Goal: Task Accomplishment & Management: Complete application form

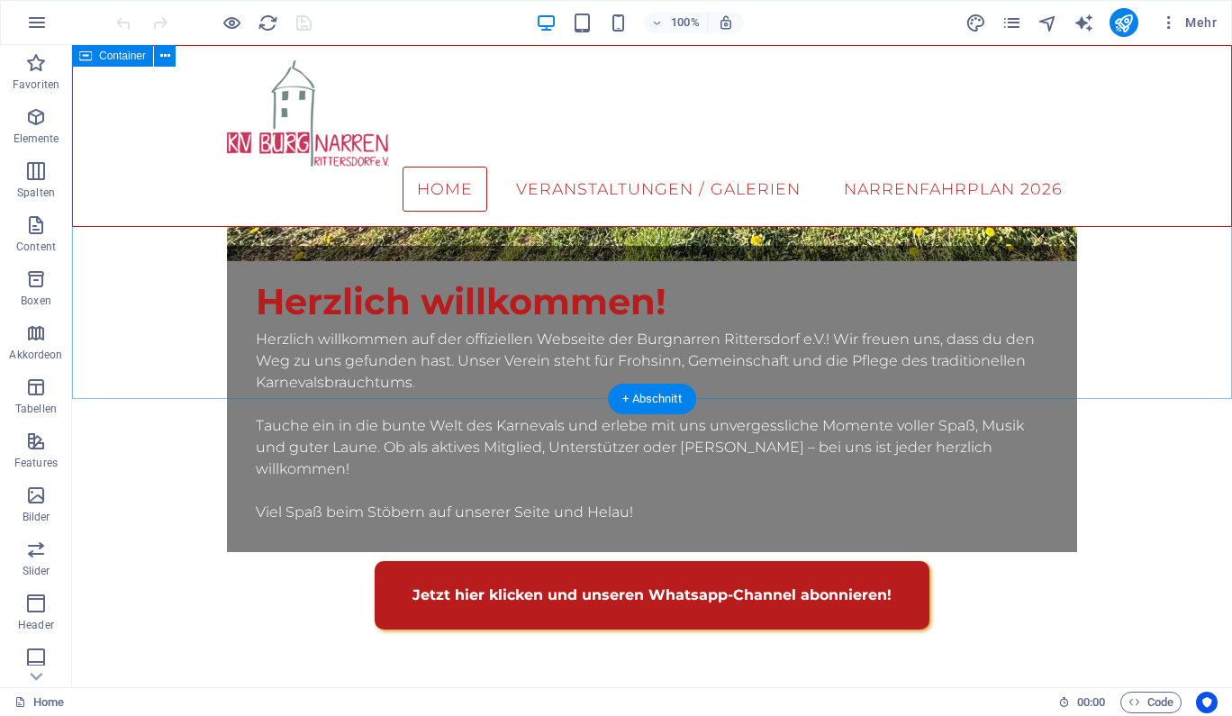
scroll to position [62, 0]
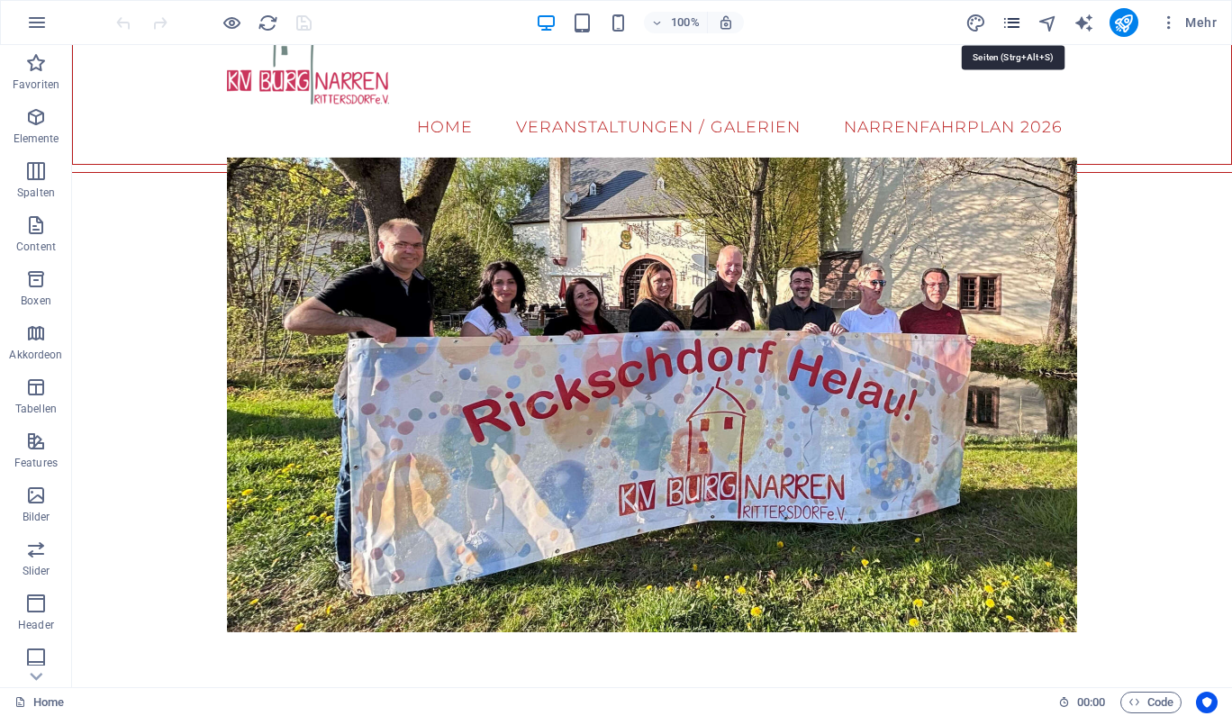
click at [1020, 18] on icon "pages" at bounding box center [1011, 23] width 21 height 21
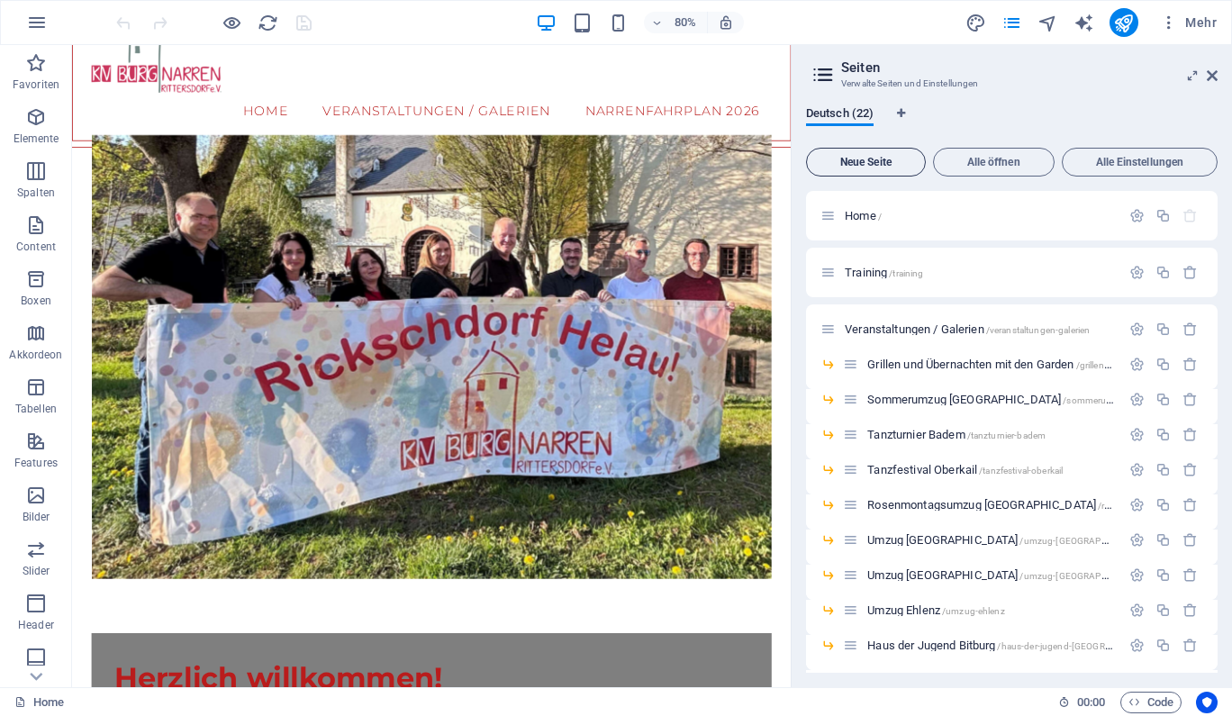
click at [874, 153] on button "Neue Seite" at bounding box center [866, 162] width 120 height 29
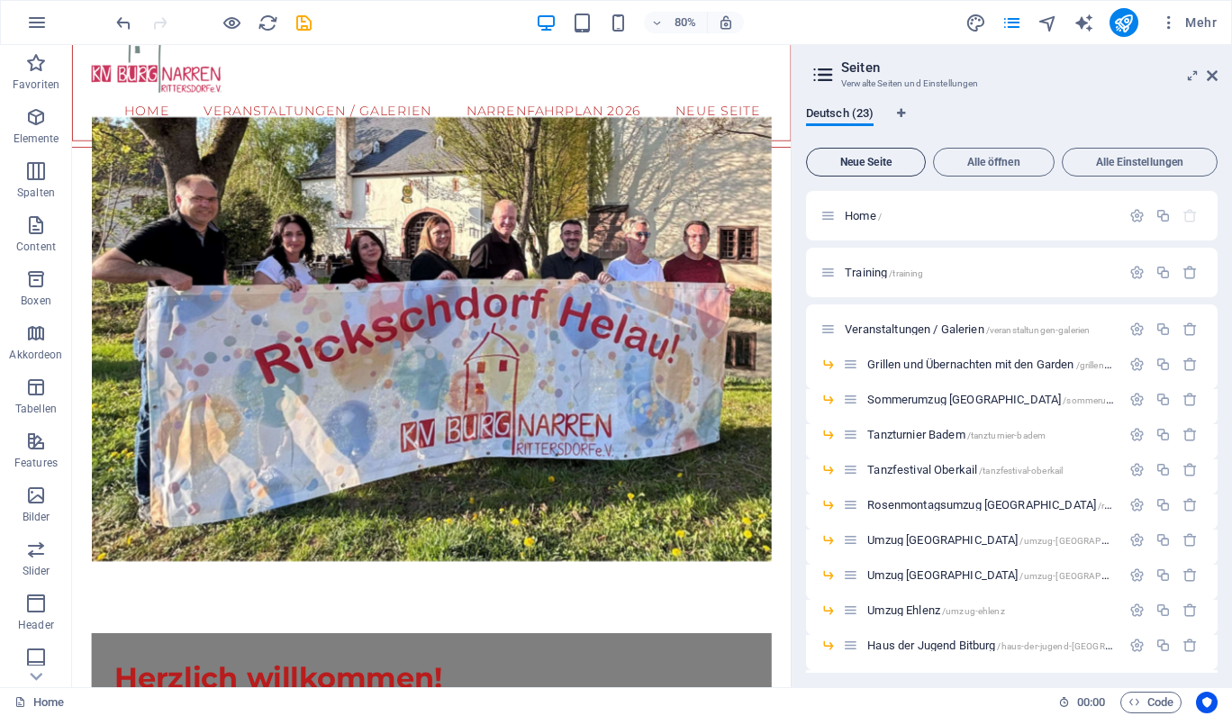
scroll to position [754, 0]
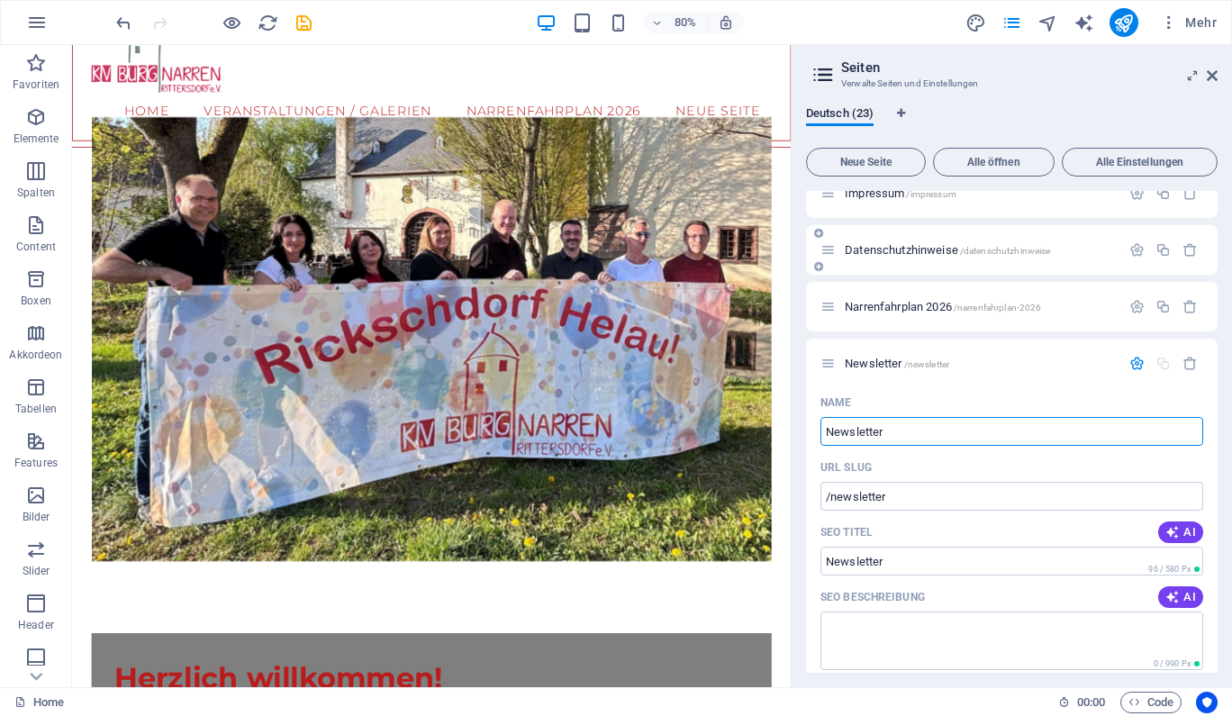
type input "Newsletter"
type input "/newsletter"
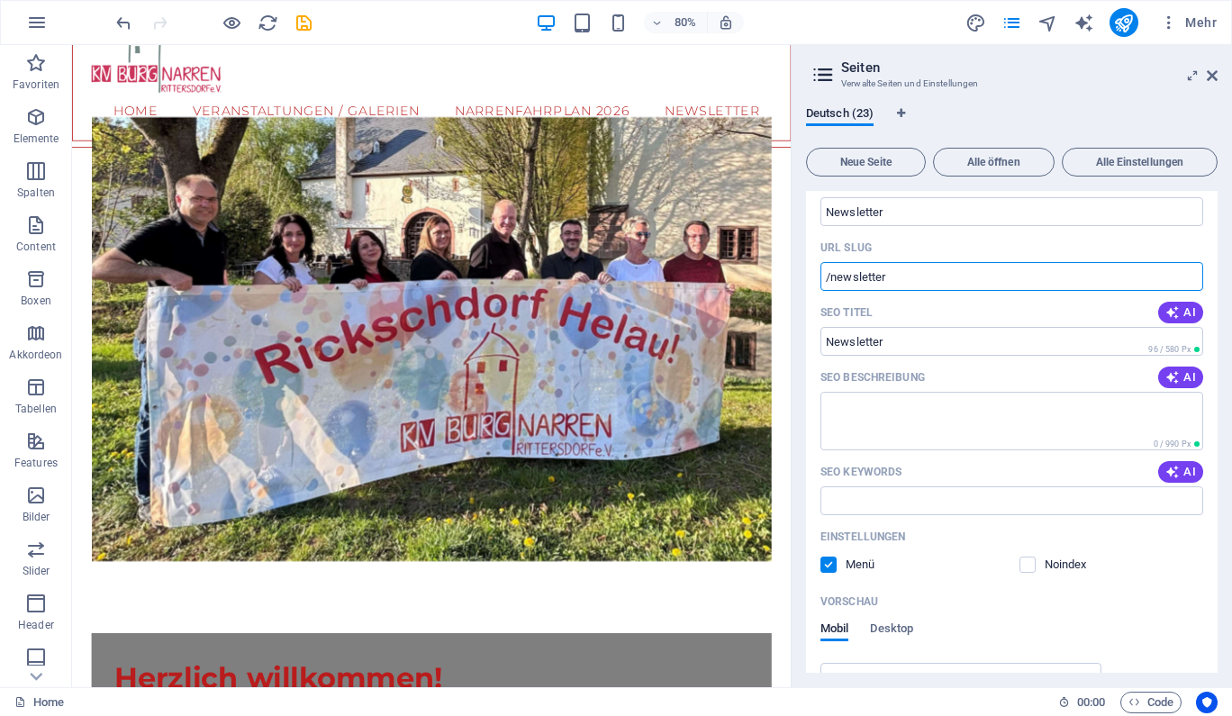
scroll to position [975, 0]
click at [831, 558] on label at bounding box center [828, 563] width 16 height 16
click at [0, 0] on input "checkbox" at bounding box center [0, 0] width 0 height 0
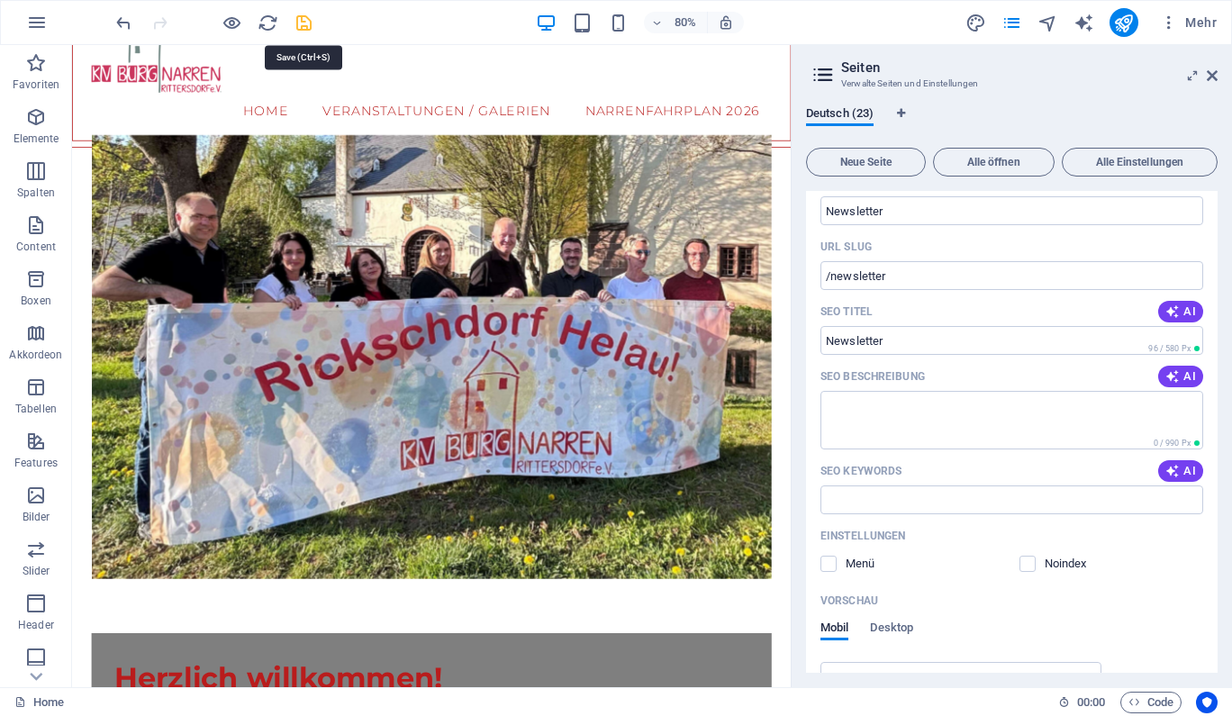
click at [302, 19] on icon "save" at bounding box center [303, 23] width 21 height 21
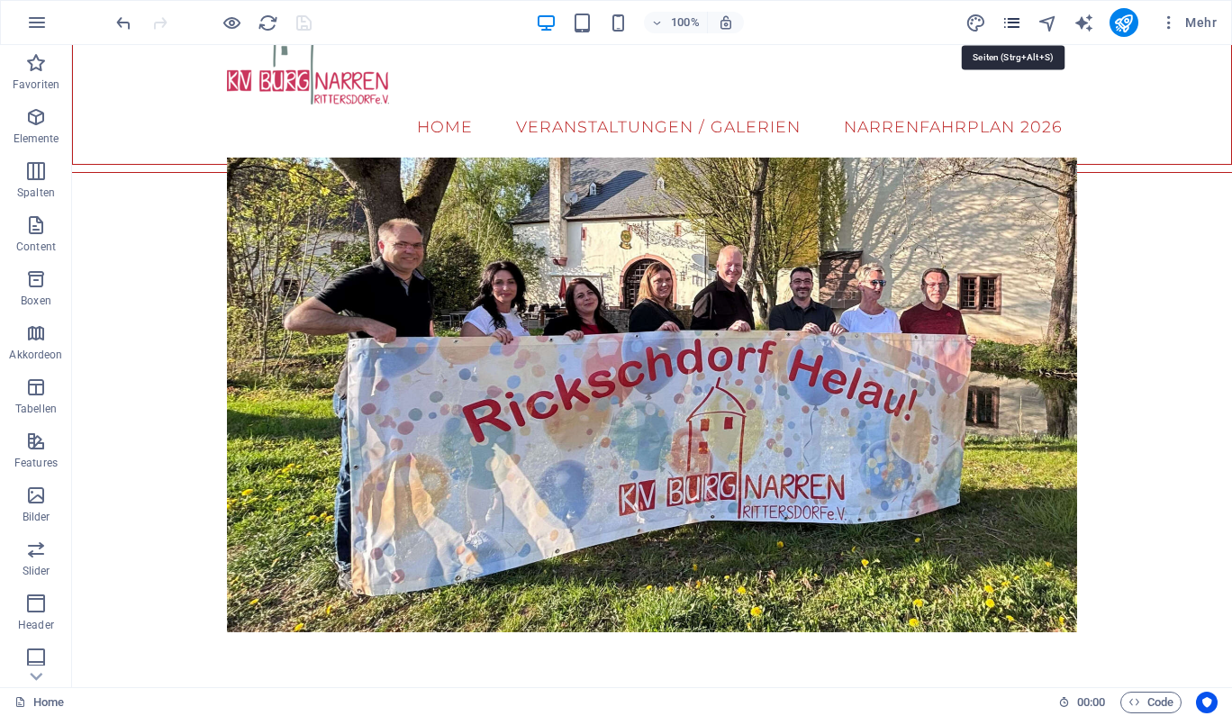
click at [1006, 23] on icon "pages" at bounding box center [1011, 23] width 21 height 21
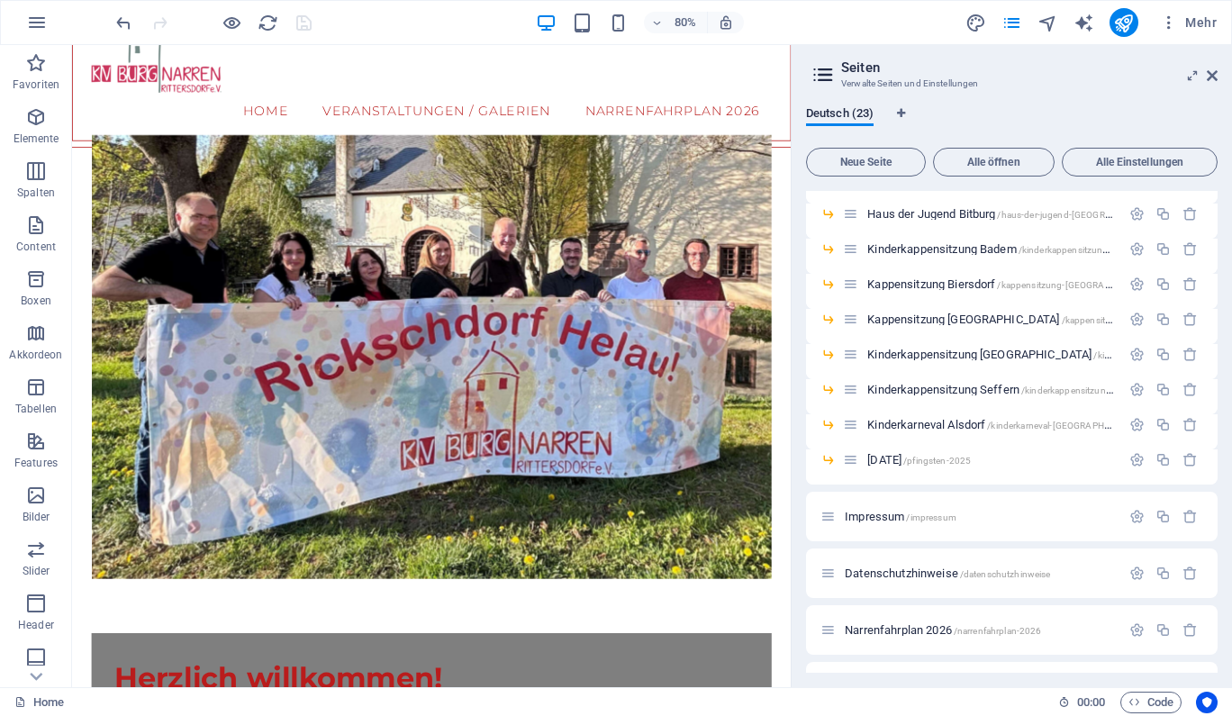
scroll to position [477, 0]
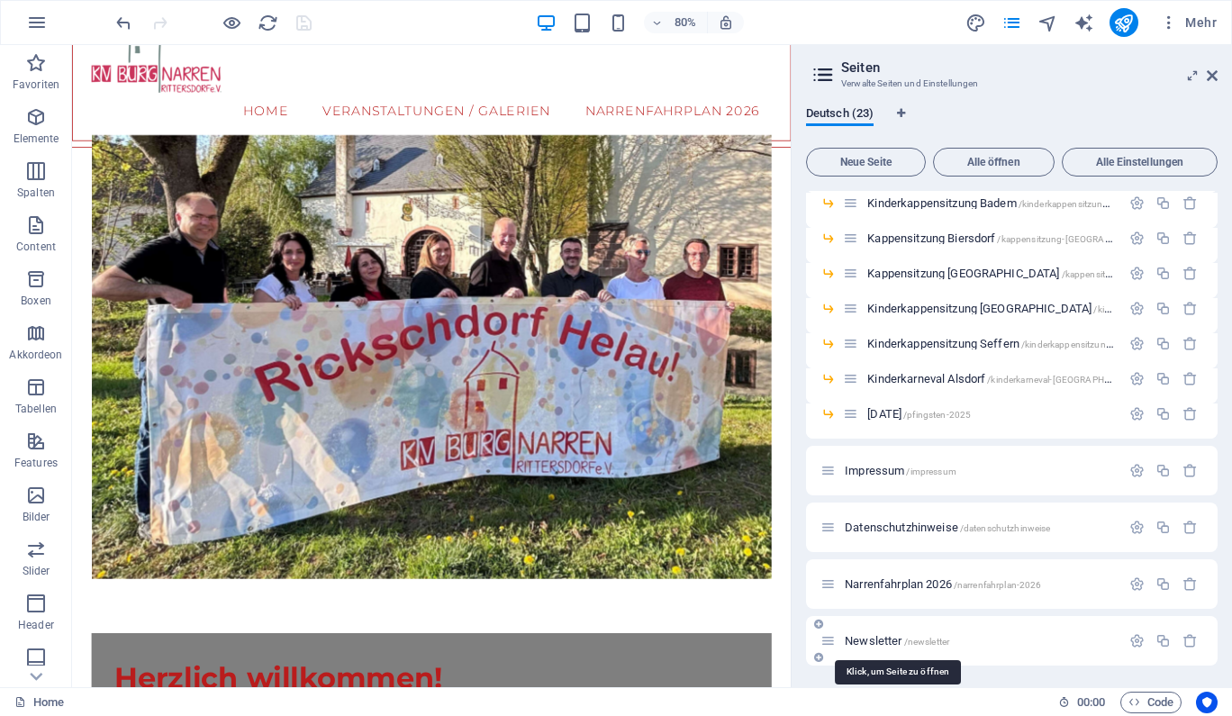
click at [874, 641] on span "Newsletter /newsletter" at bounding box center [896, 641] width 104 height 14
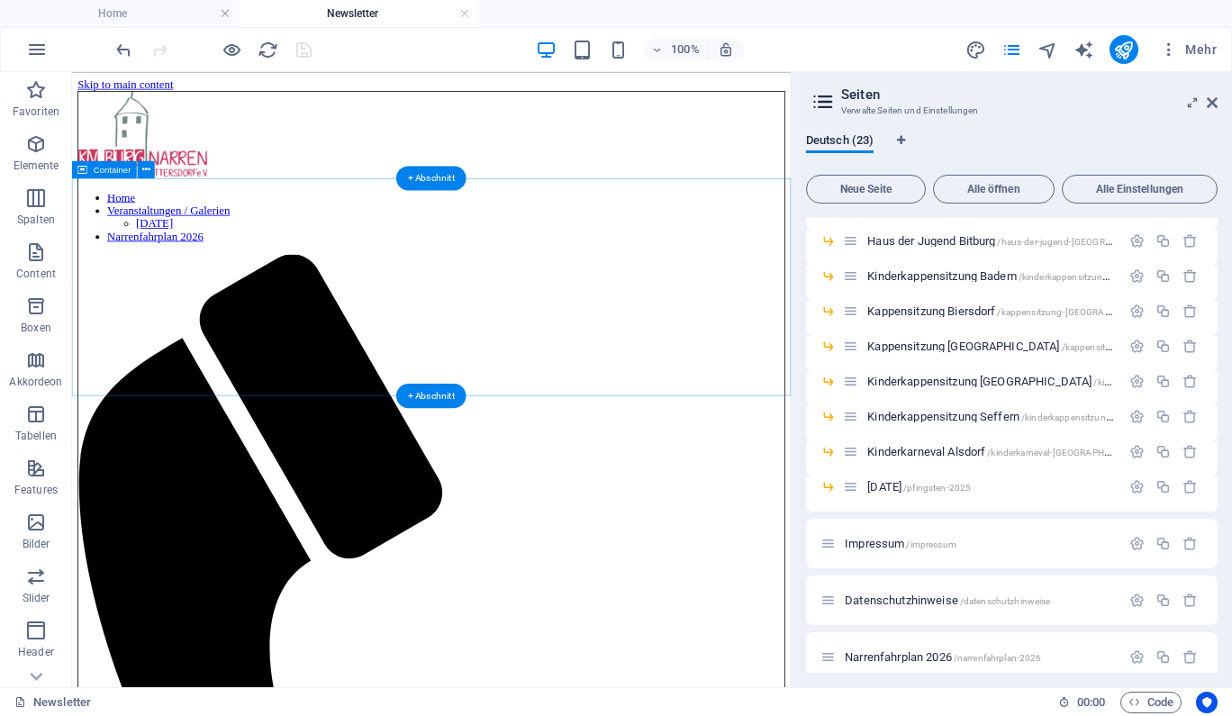
scroll to position [0, 0]
click at [41, 141] on icon "button" at bounding box center [36, 144] width 22 height 22
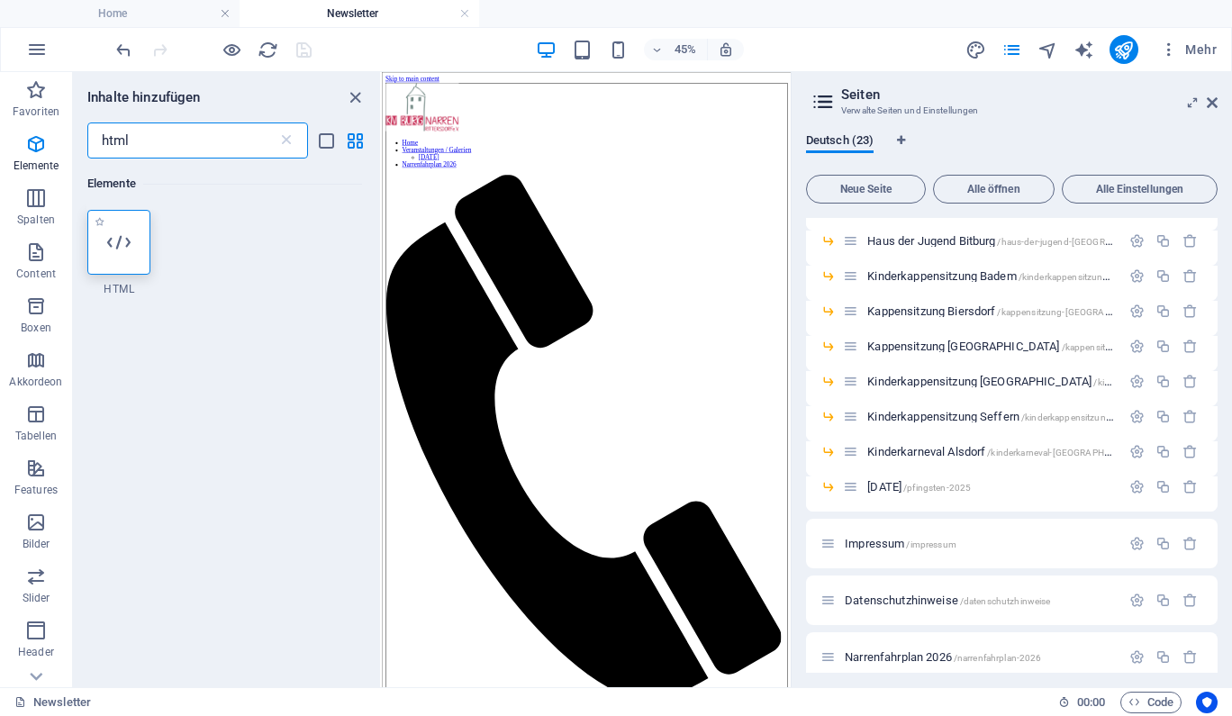
type input "html"
click at [126, 226] on div at bounding box center [118, 242] width 63 height 65
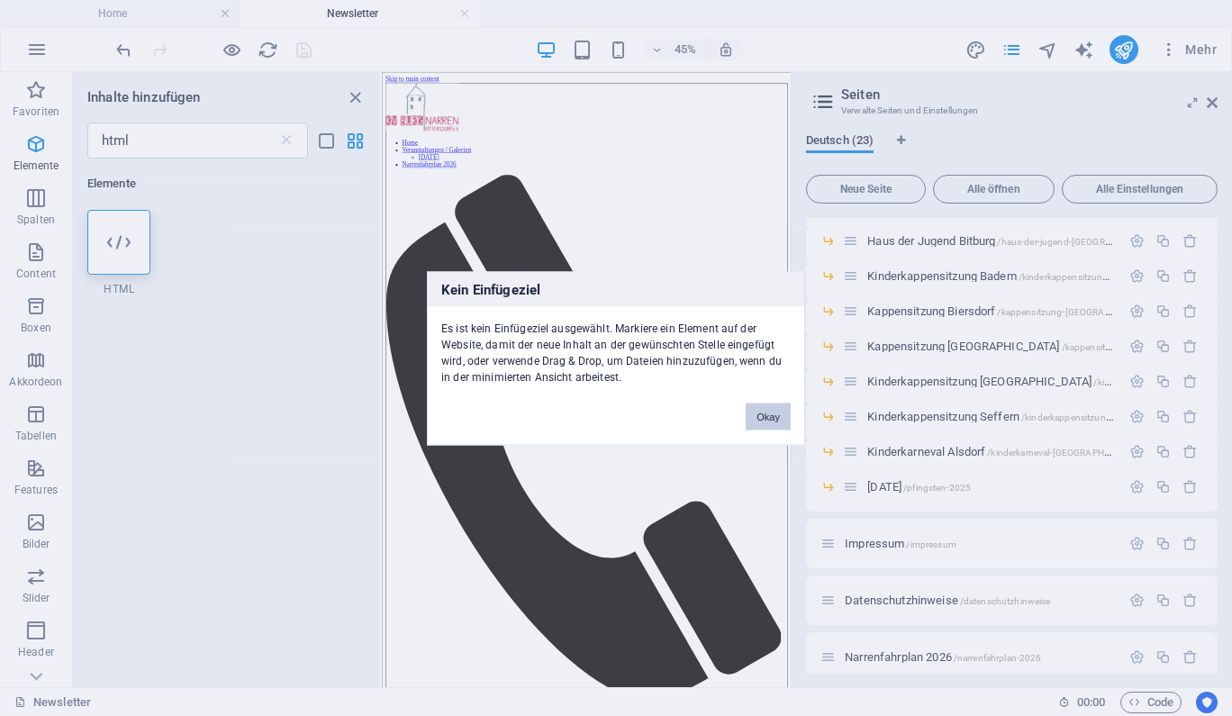
click at [769, 423] on button "Okay" at bounding box center [767, 415] width 45 height 27
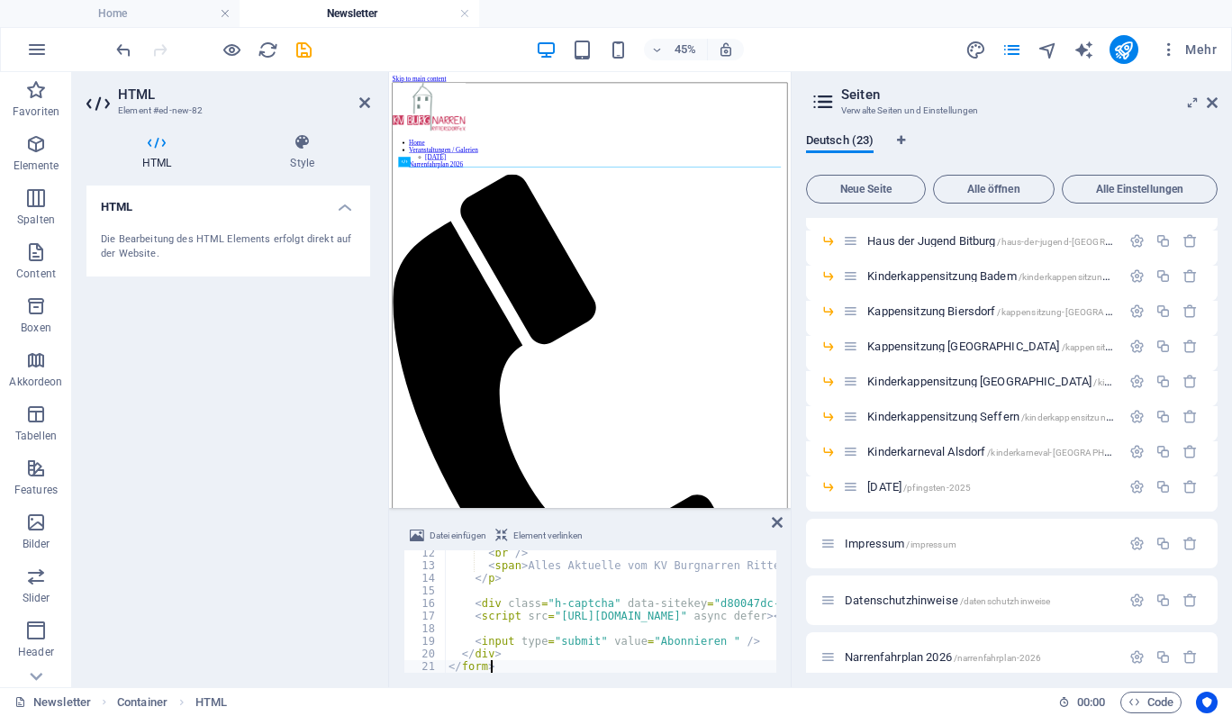
type textarea "</form>"
click at [309, 50] on icon "save" at bounding box center [303, 50] width 21 height 21
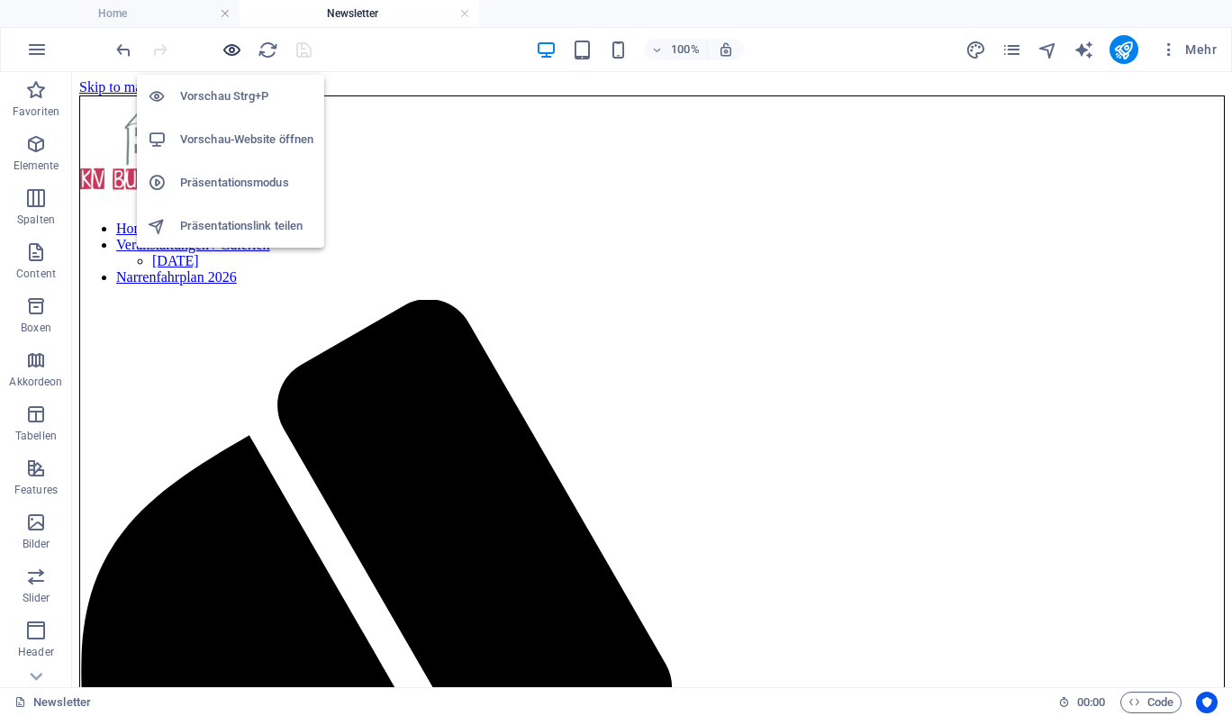
click at [231, 42] on icon "button" at bounding box center [231, 50] width 21 height 21
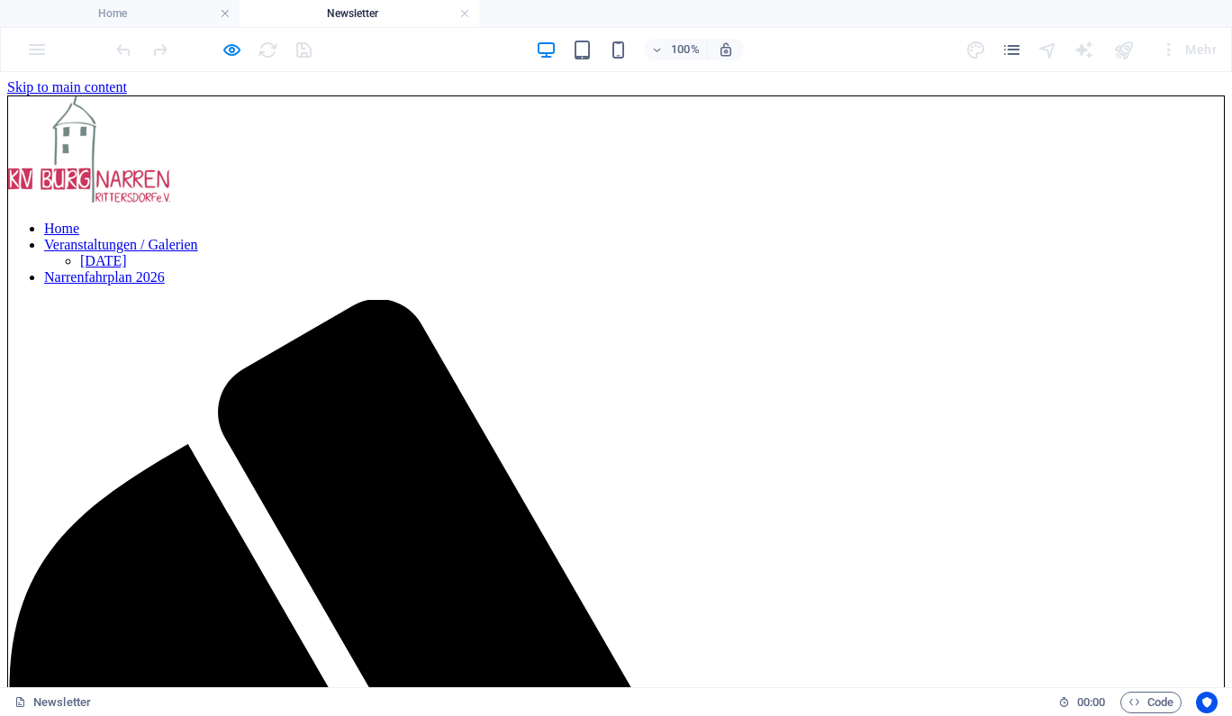
type input "mail@patrick-alt.de"
type input "Patrick Alt"
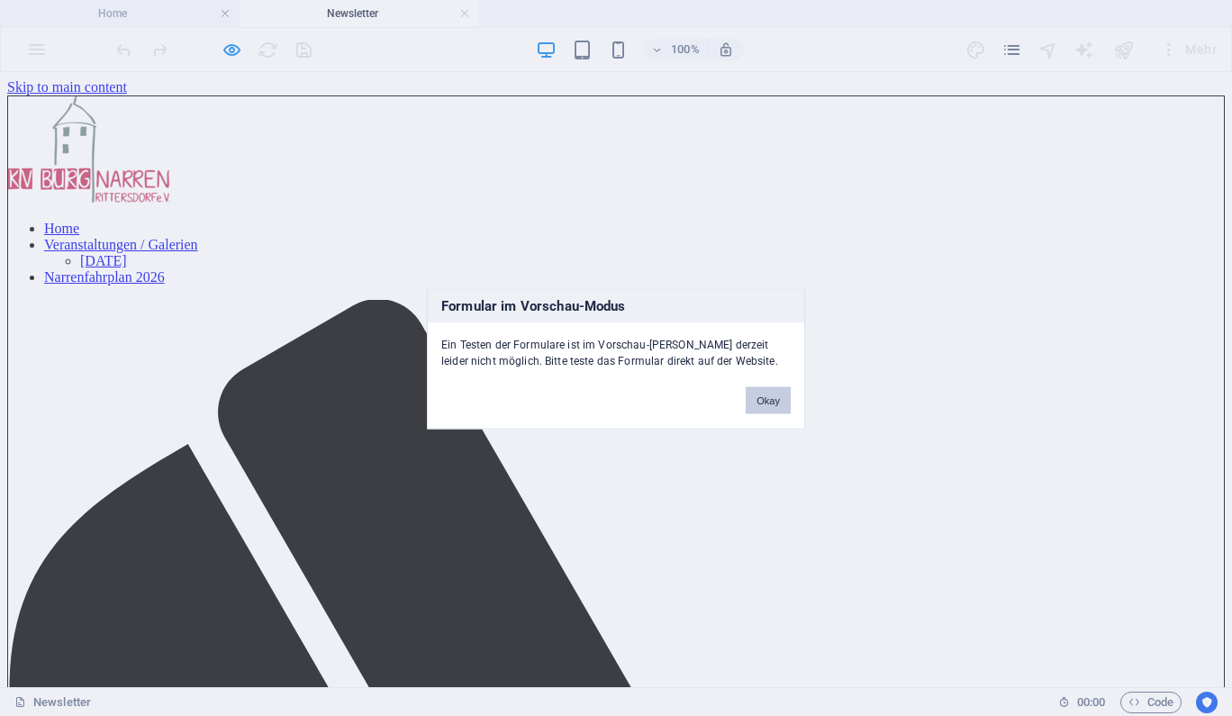
click at [777, 387] on button "Okay" at bounding box center [767, 399] width 45 height 27
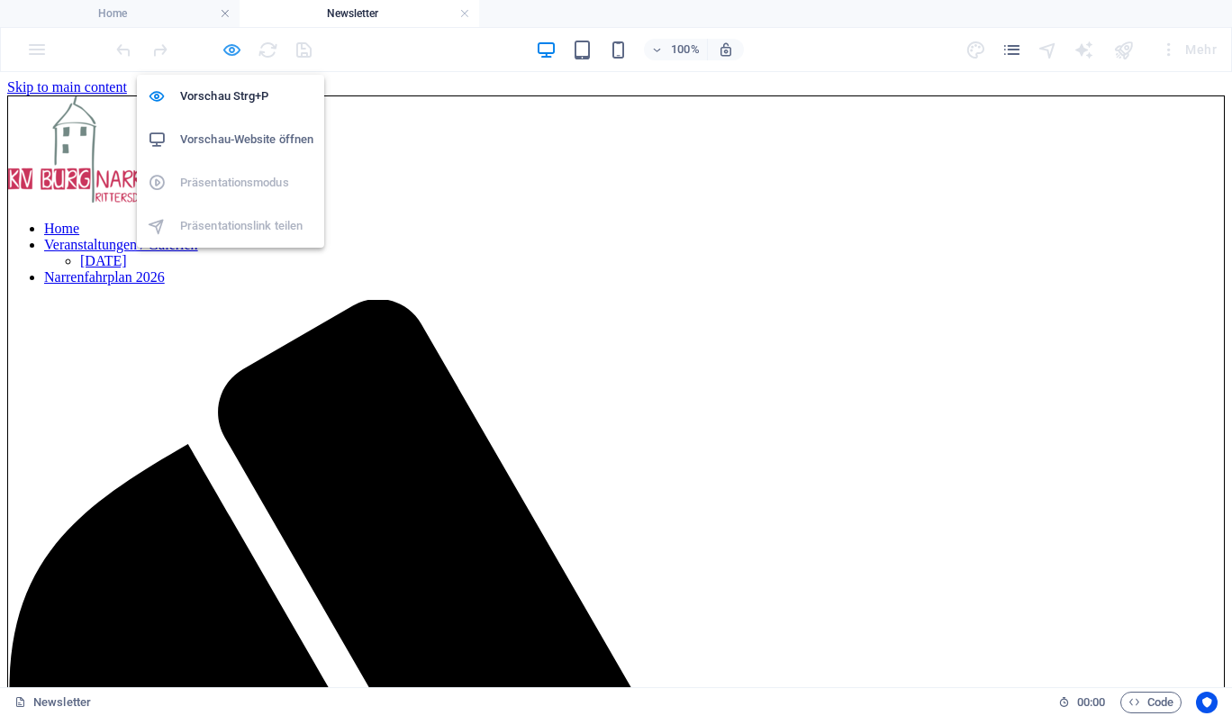
click at [227, 50] on icon "button" at bounding box center [231, 50] width 21 height 21
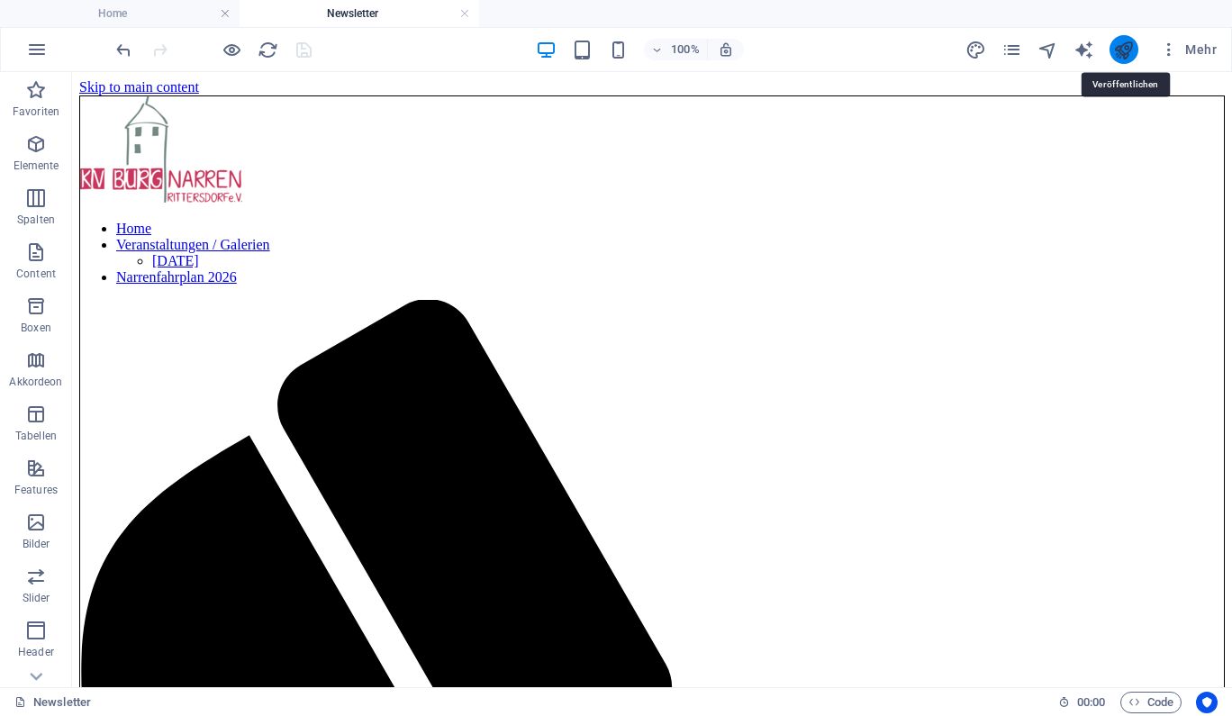
click at [1125, 49] on icon "publish" at bounding box center [1123, 50] width 21 height 21
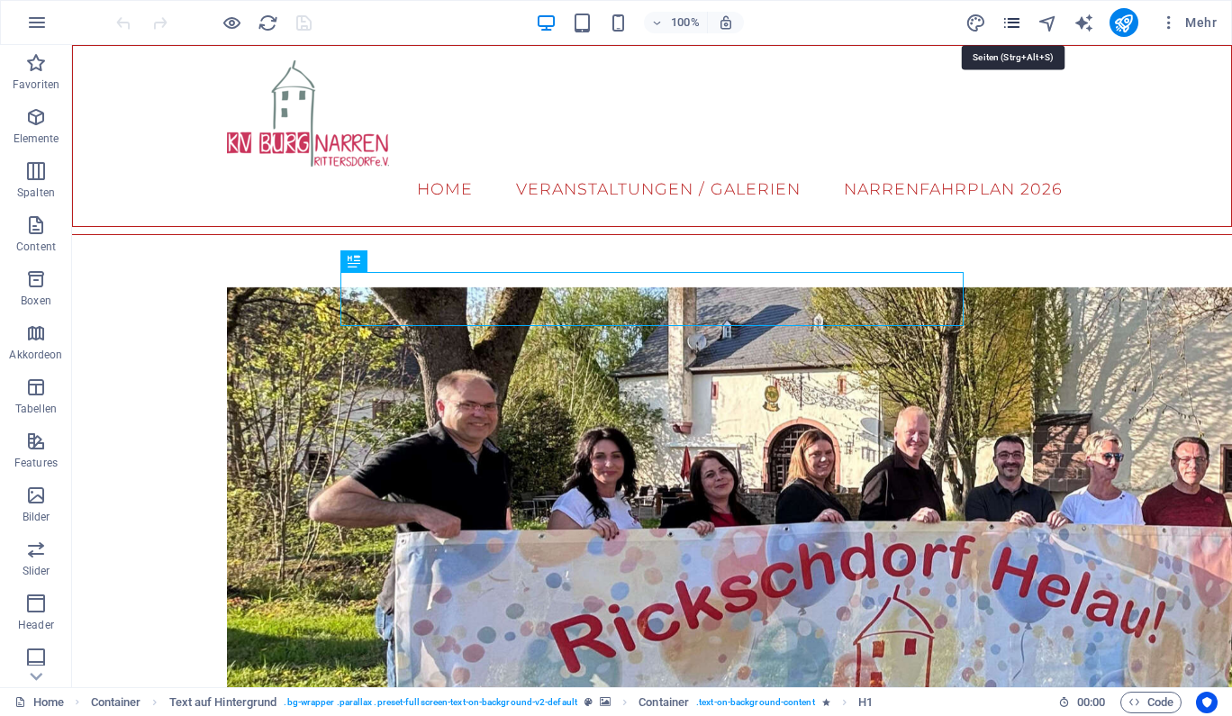
click at [1016, 25] on icon "pages" at bounding box center [1011, 23] width 21 height 21
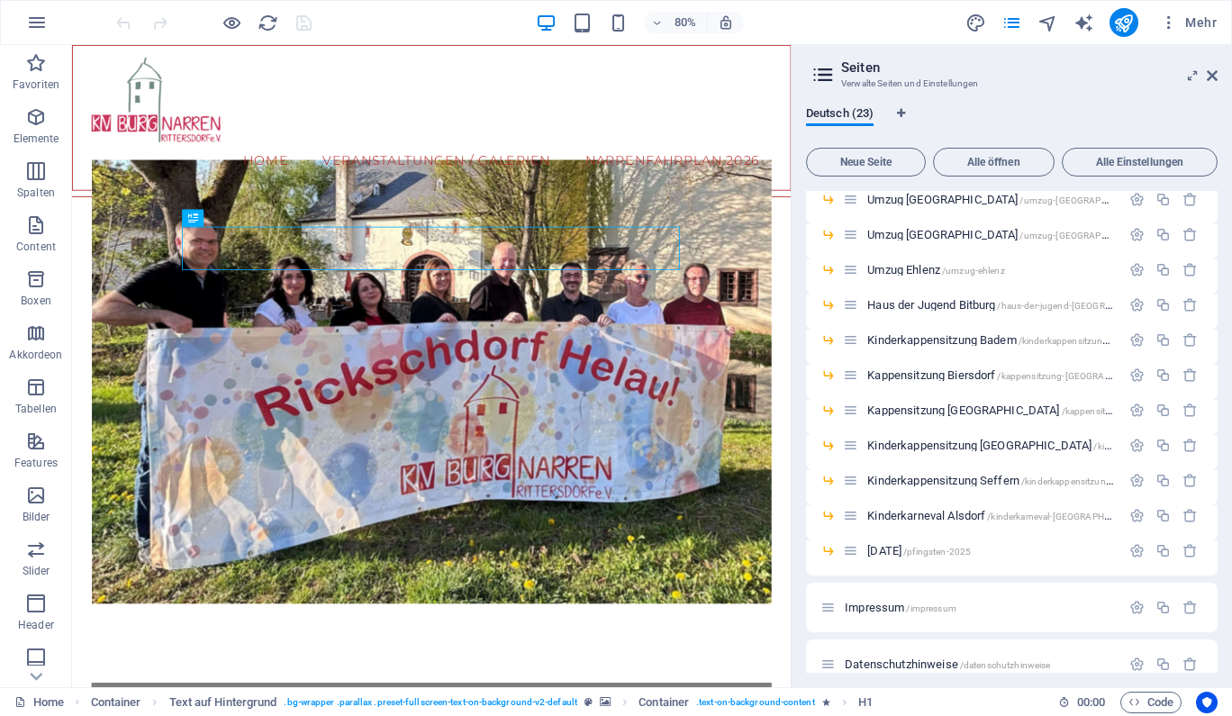
click at [946, 486] on div "Kinderkappensitzung [PERSON_NAME] /kinderkappensitzung-seffern" at bounding box center [981, 480] width 277 height 21
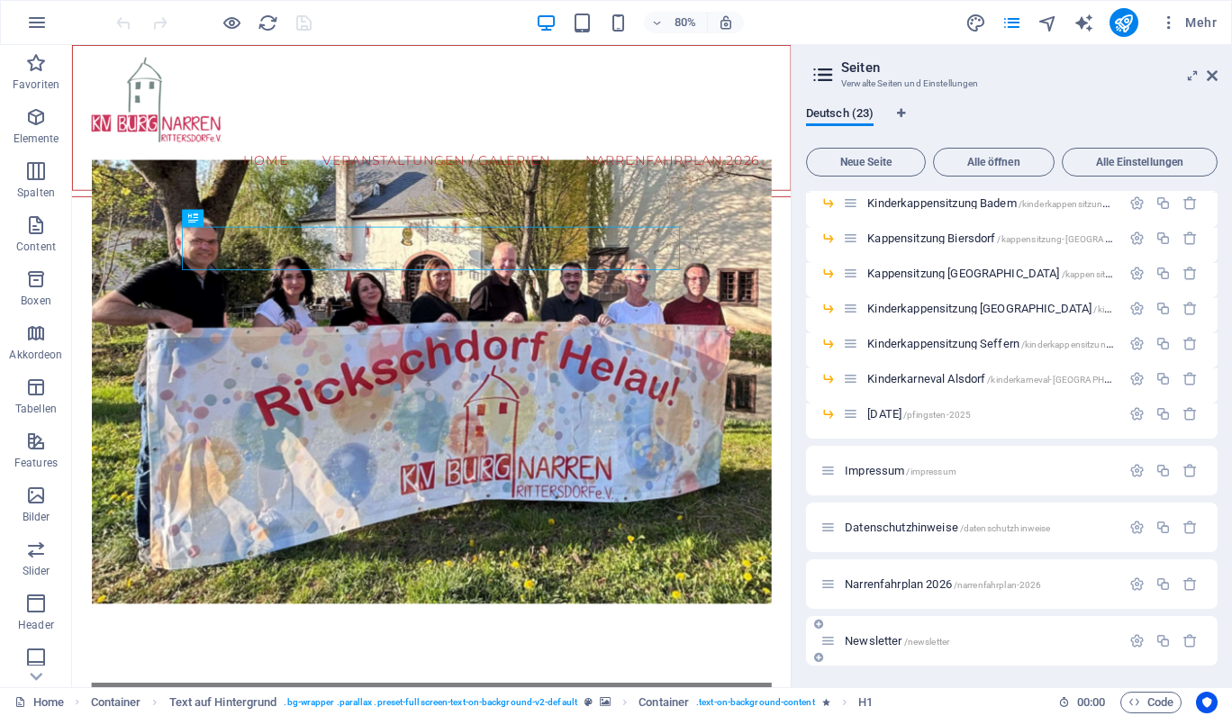
click at [875, 637] on span "Newsletter /newsletter" at bounding box center [896, 641] width 104 height 14
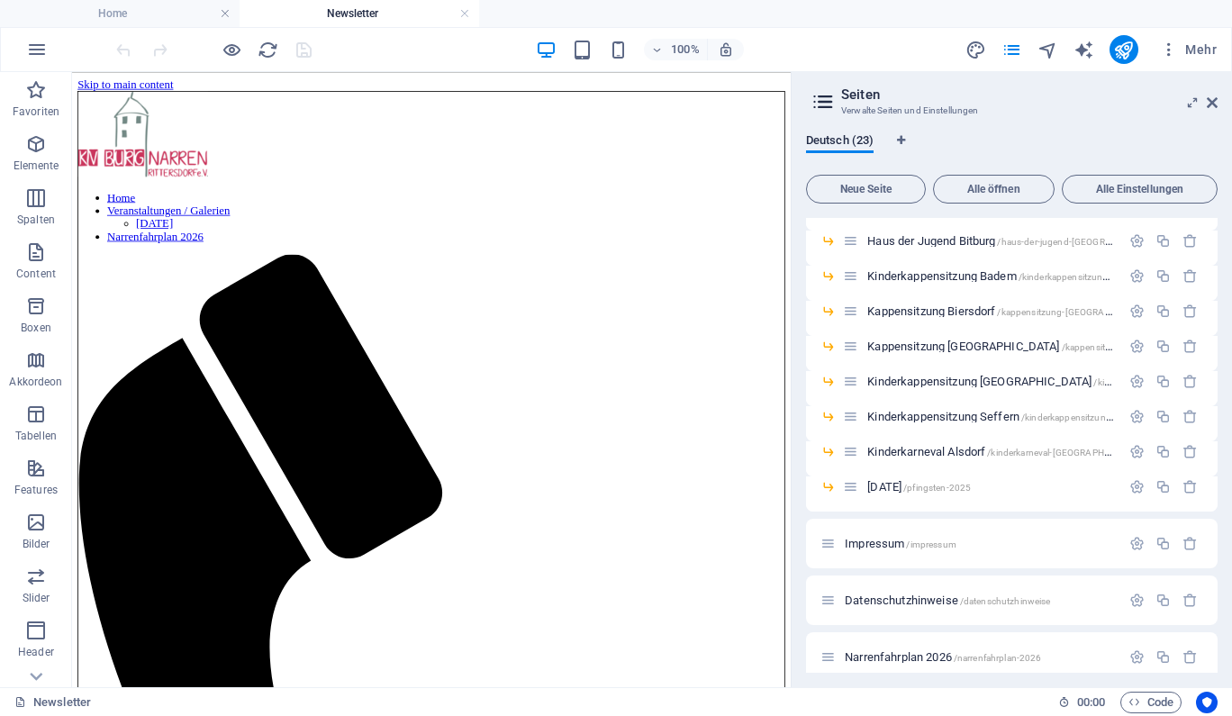
scroll to position [0, 0]
click at [34, 156] on span "Elemente" at bounding box center [36, 154] width 72 height 43
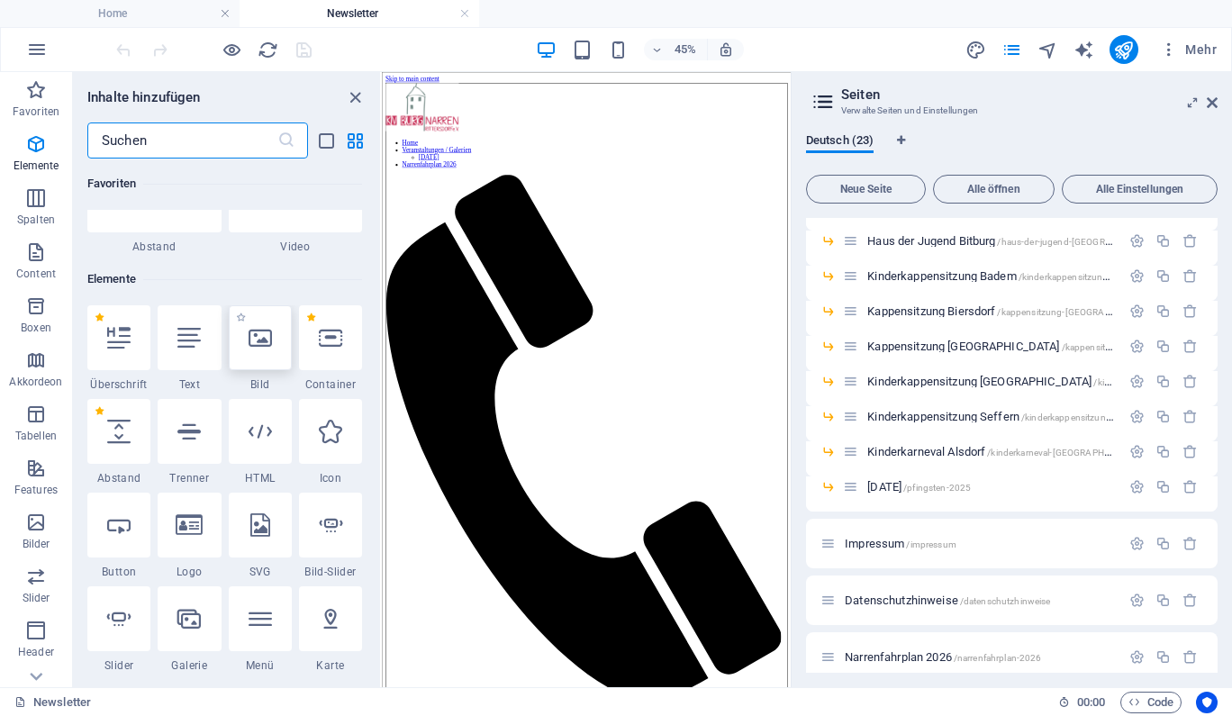
scroll to position [339, 0]
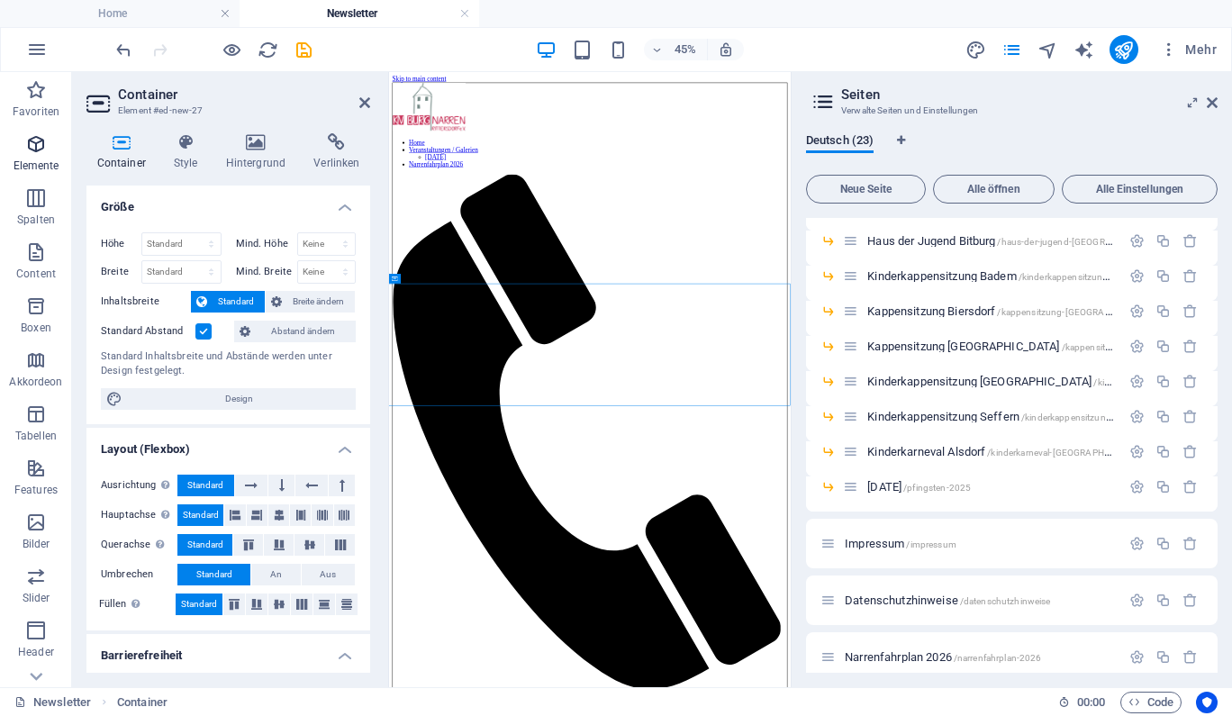
click at [35, 147] on icon "button" at bounding box center [36, 144] width 22 height 22
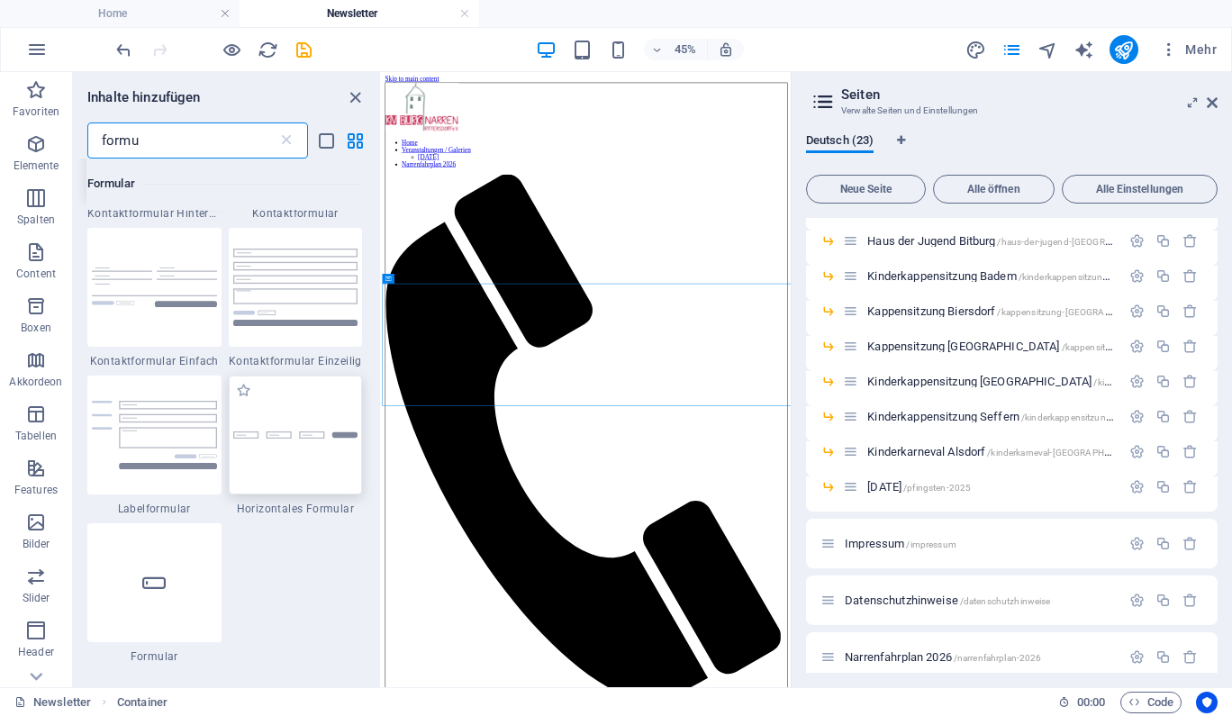
scroll to position [140, 0]
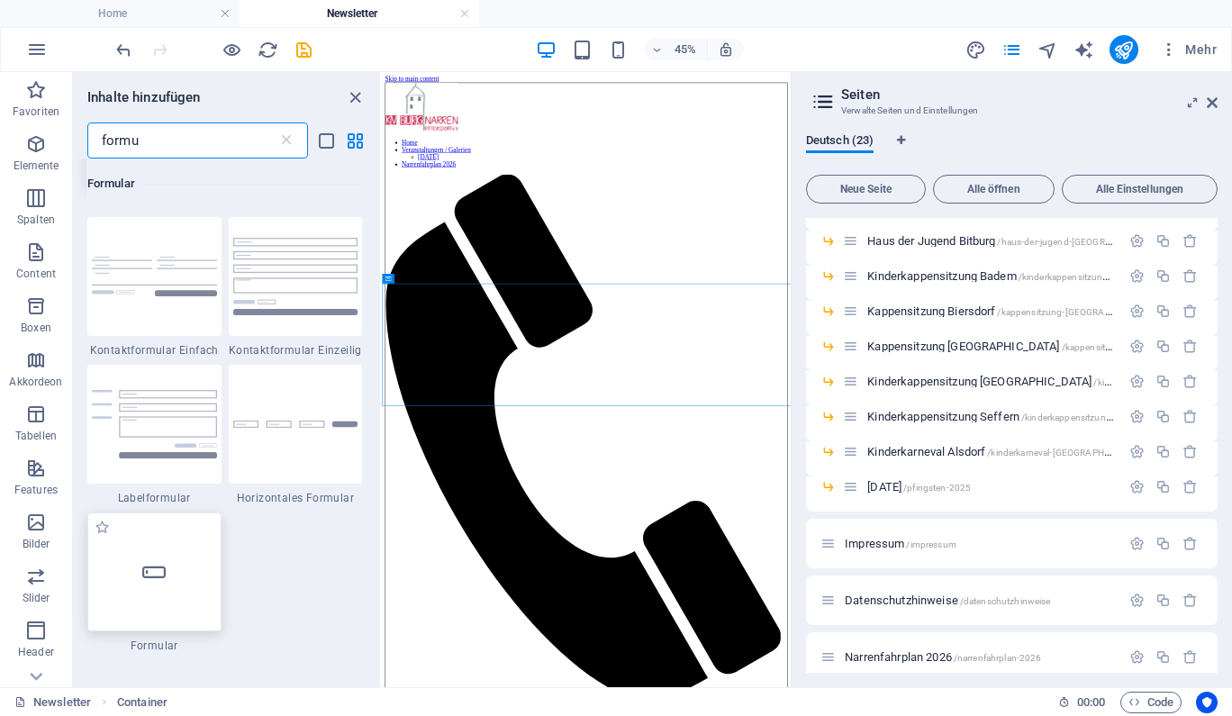
type input "formu"
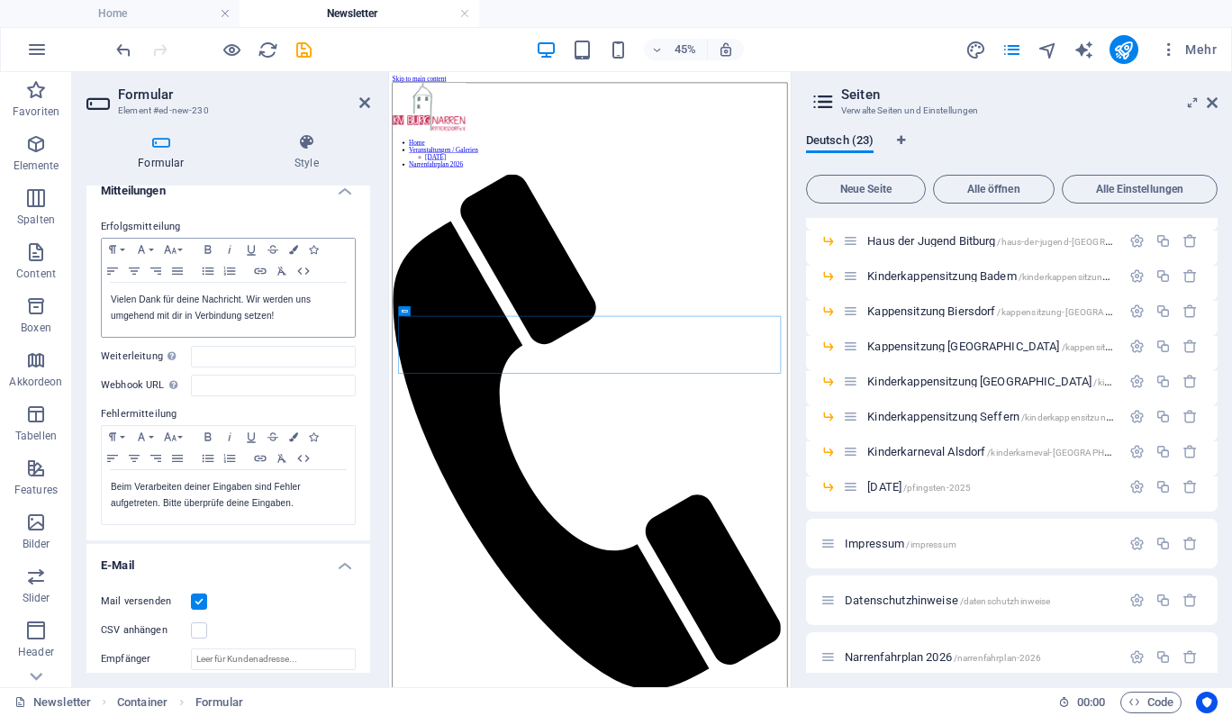
scroll to position [0, 0]
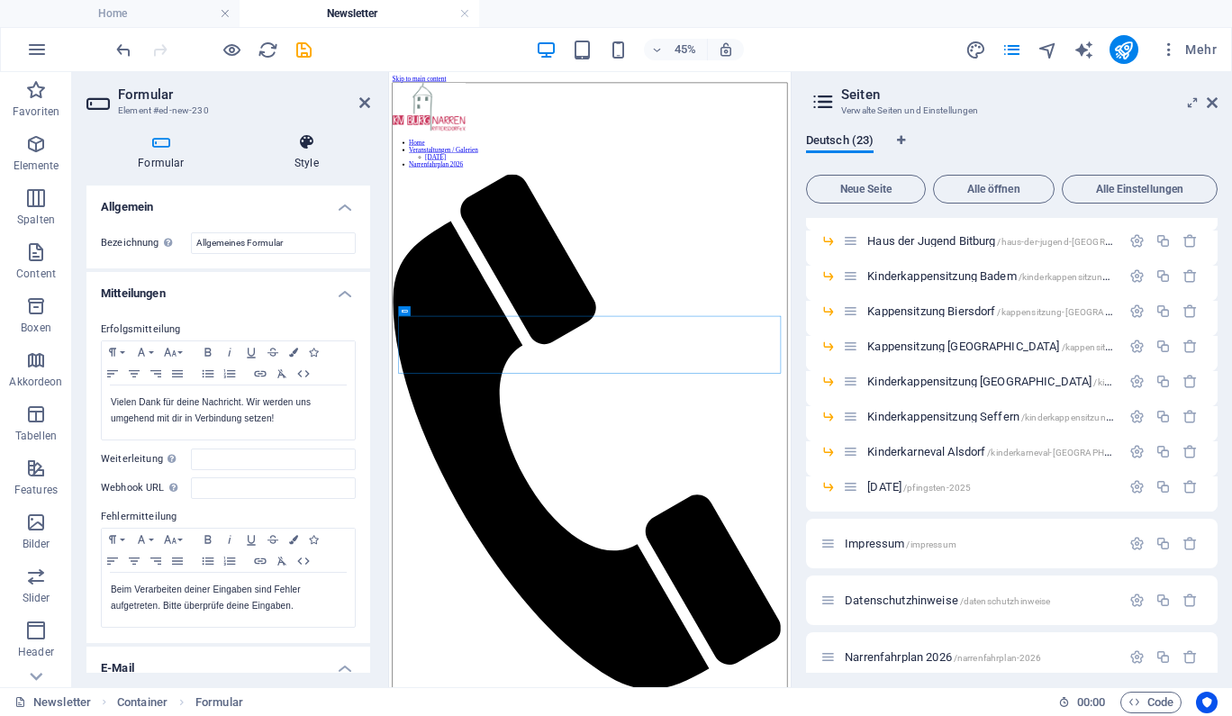
click at [308, 152] on h4 "Style" at bounding box center [306, 152] width 127 height 38
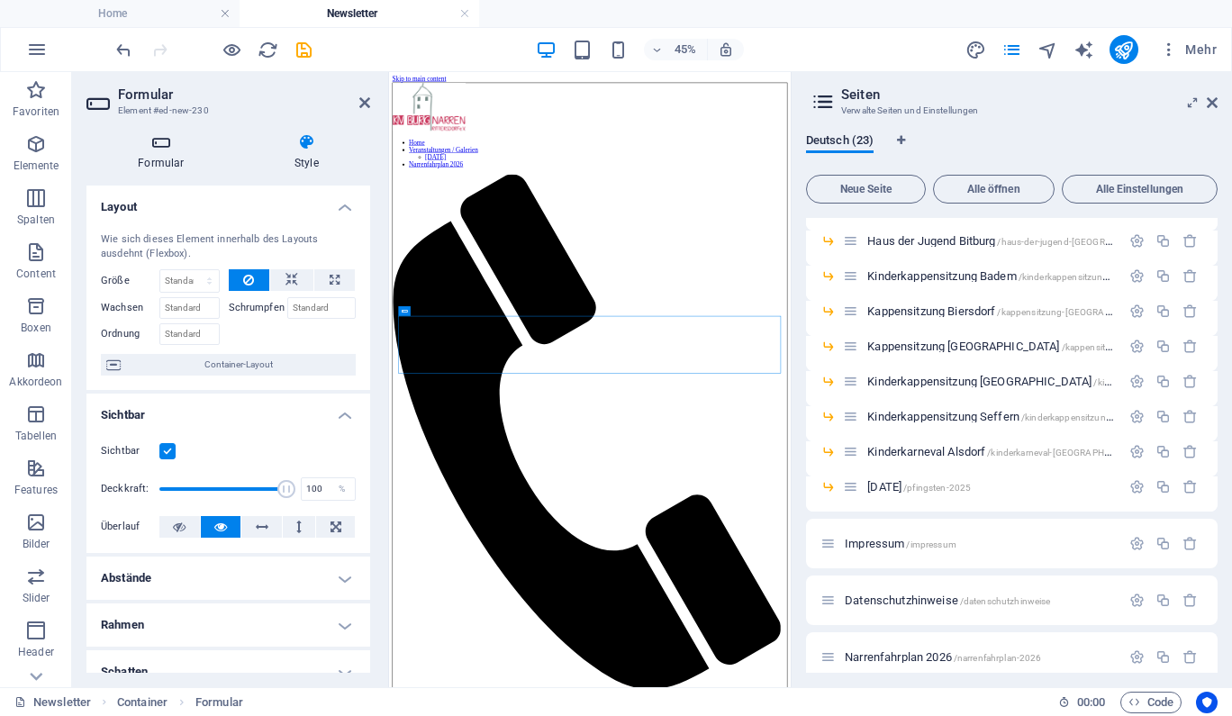
click at [160, 170] on h4 "Formular" at bounding box center [164, 152] width 157 height 38
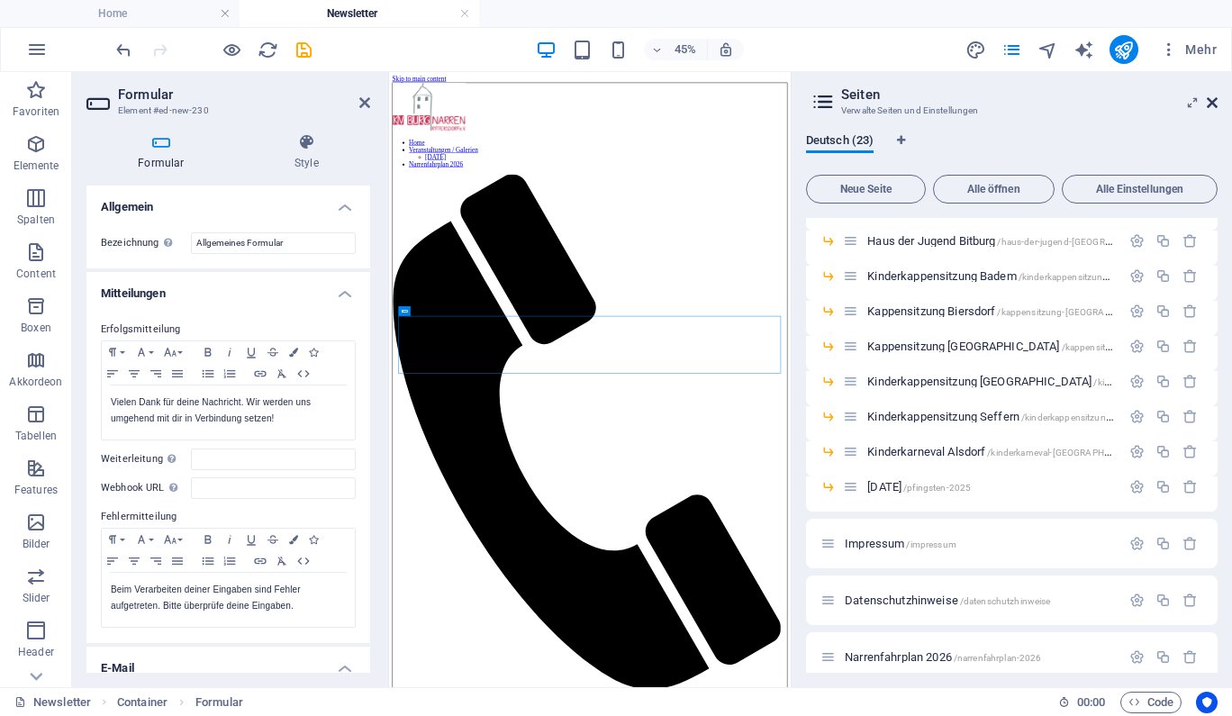
click at [1215, 102] on icon at bounding box center [1211, 102] width 11 height 14
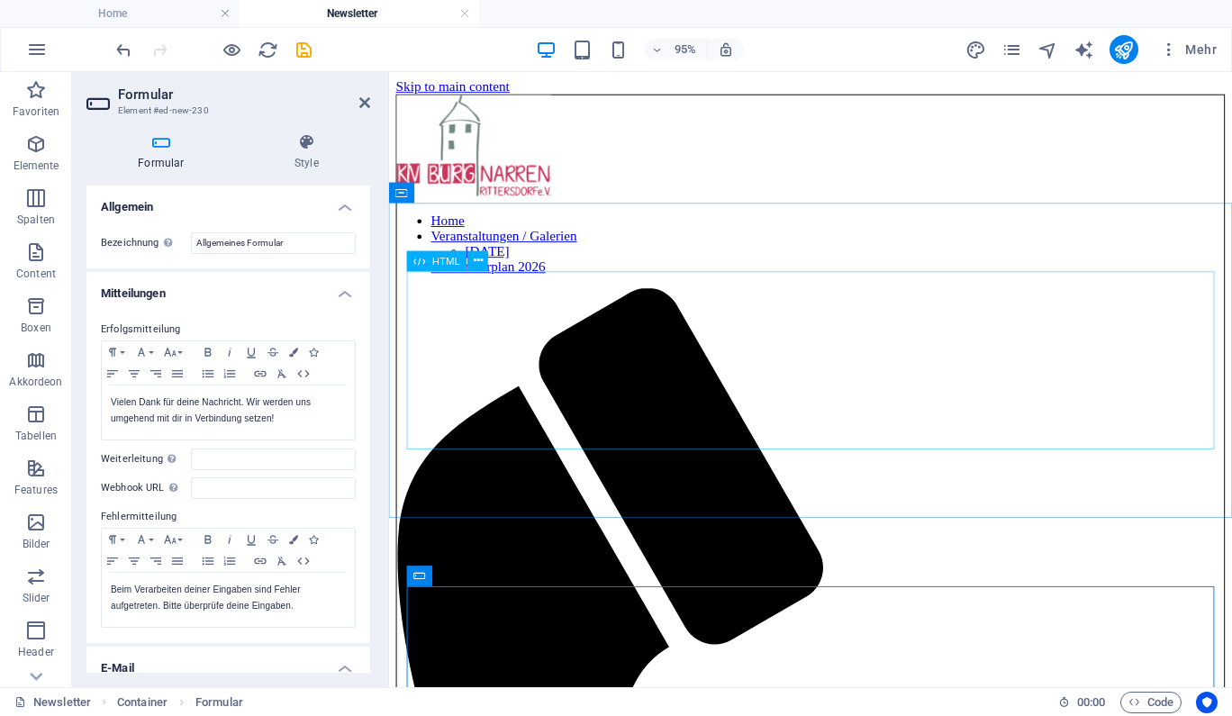
scroll to position [108, 0]
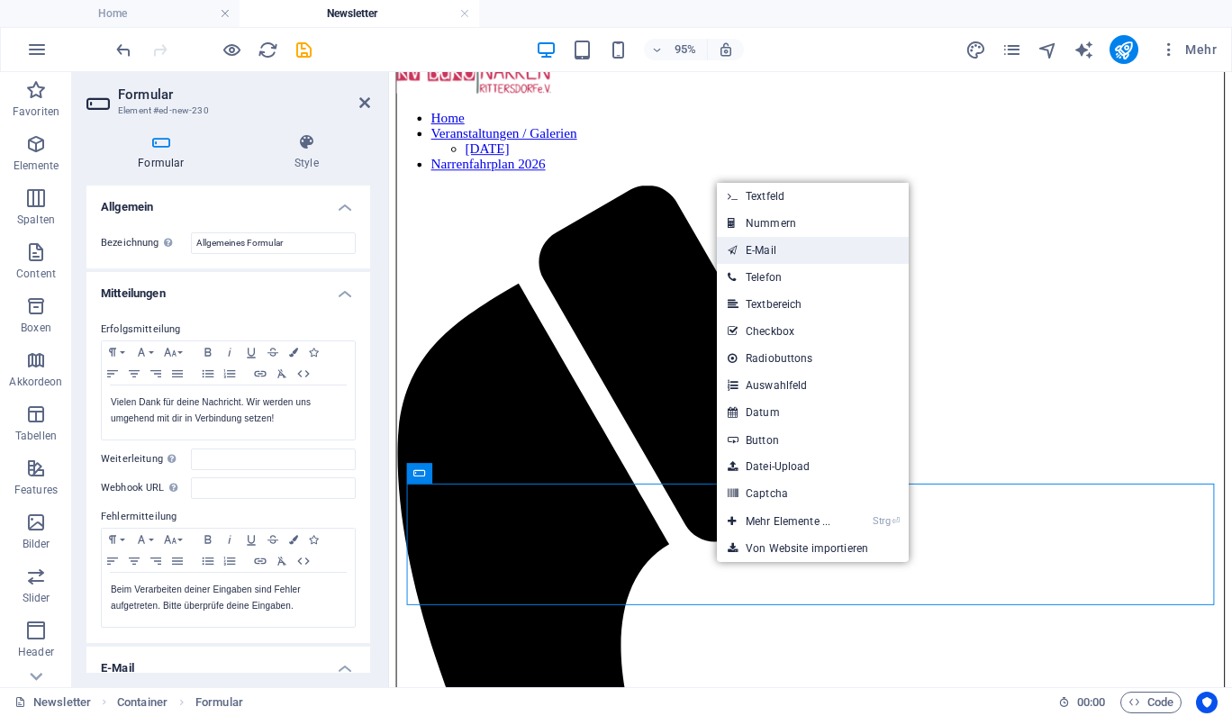
click at [799, 257] on link "E-Mail" at bounding box center [813, 250] width 192 height 27
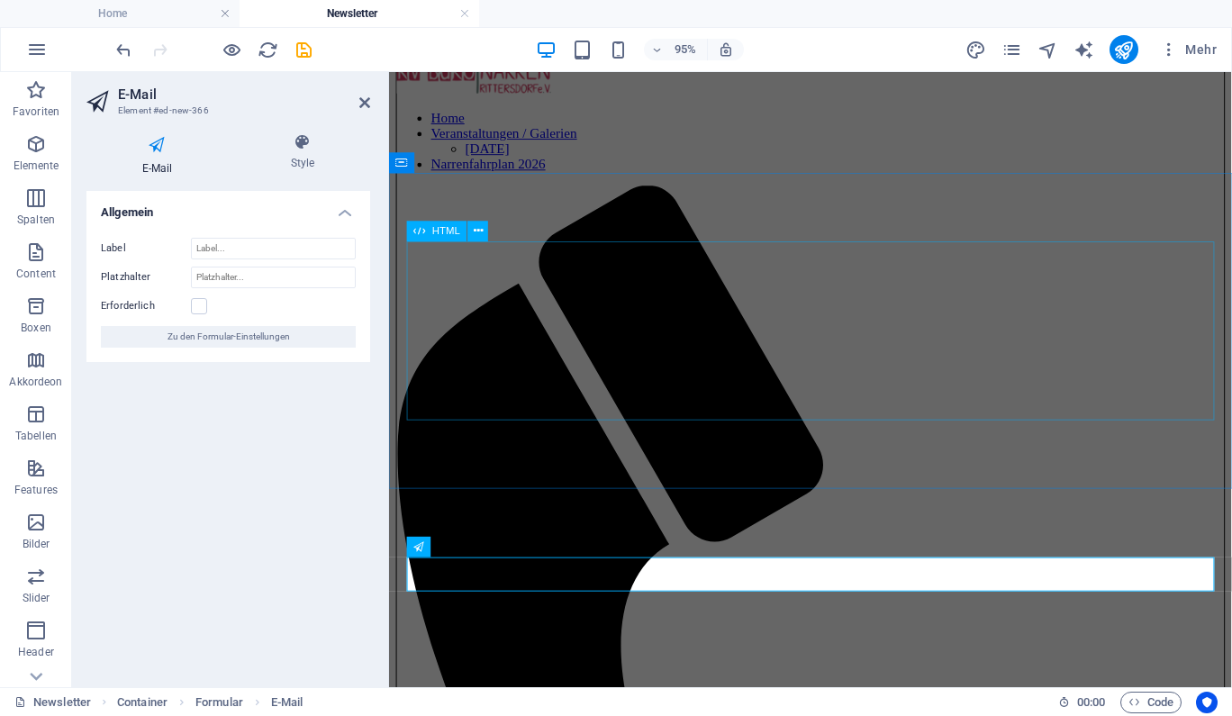
scroll to position [31, 0]
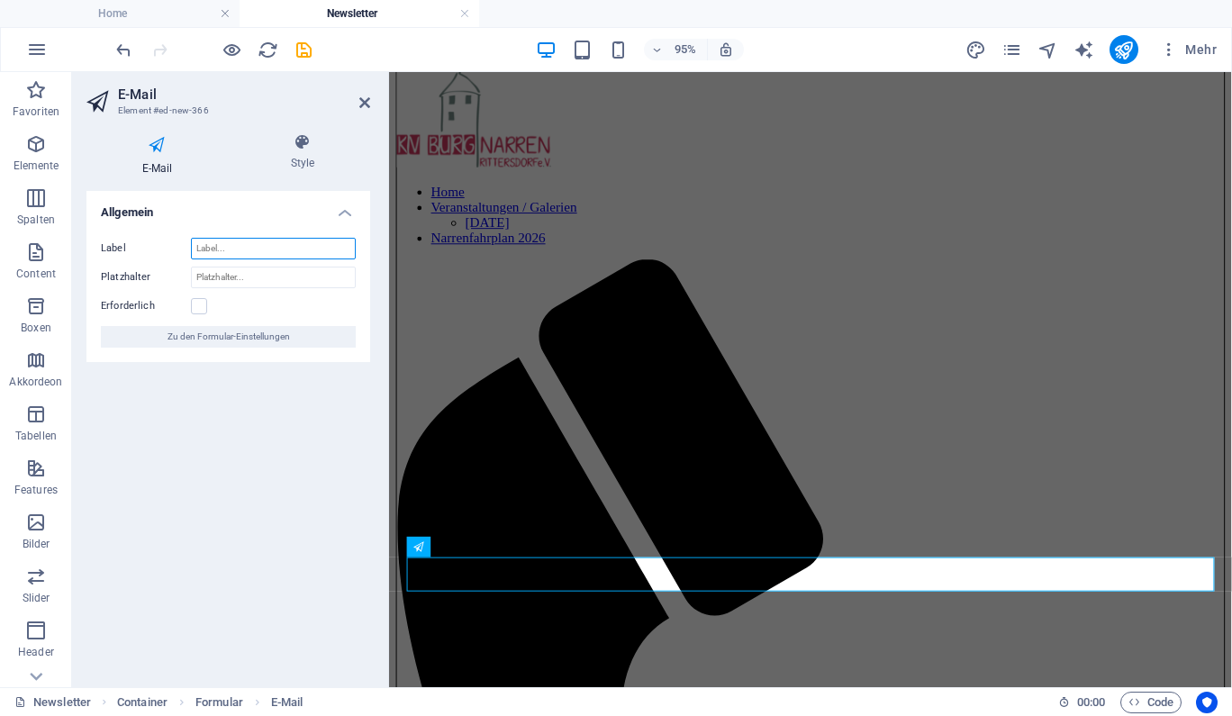
click at [254, 254] on input "Label" at bounding box center [273, 249] width 165 height 22
type input "E-Mail"
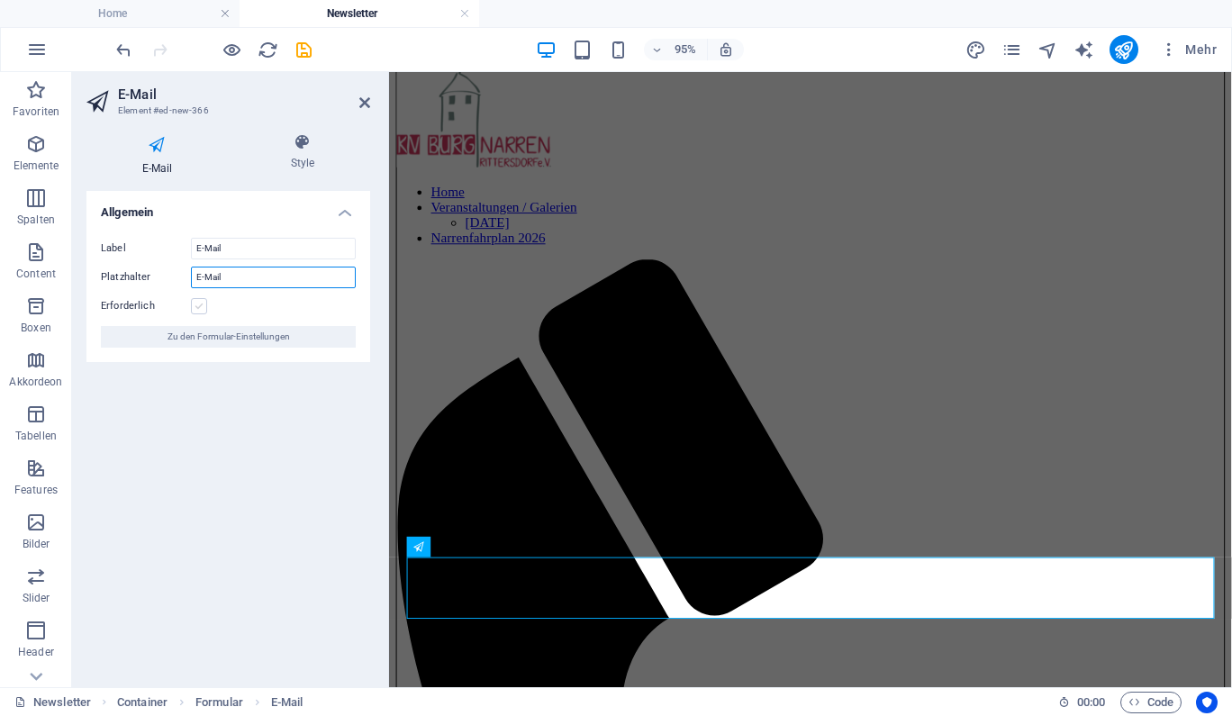
type input "E-Mail"
click at [199, 307] on label at bounding box center [199, 306] width 16 height 16
click at [0, 0] on input "Erforderlich" at bounding box center [0, 0] width 0 height 0
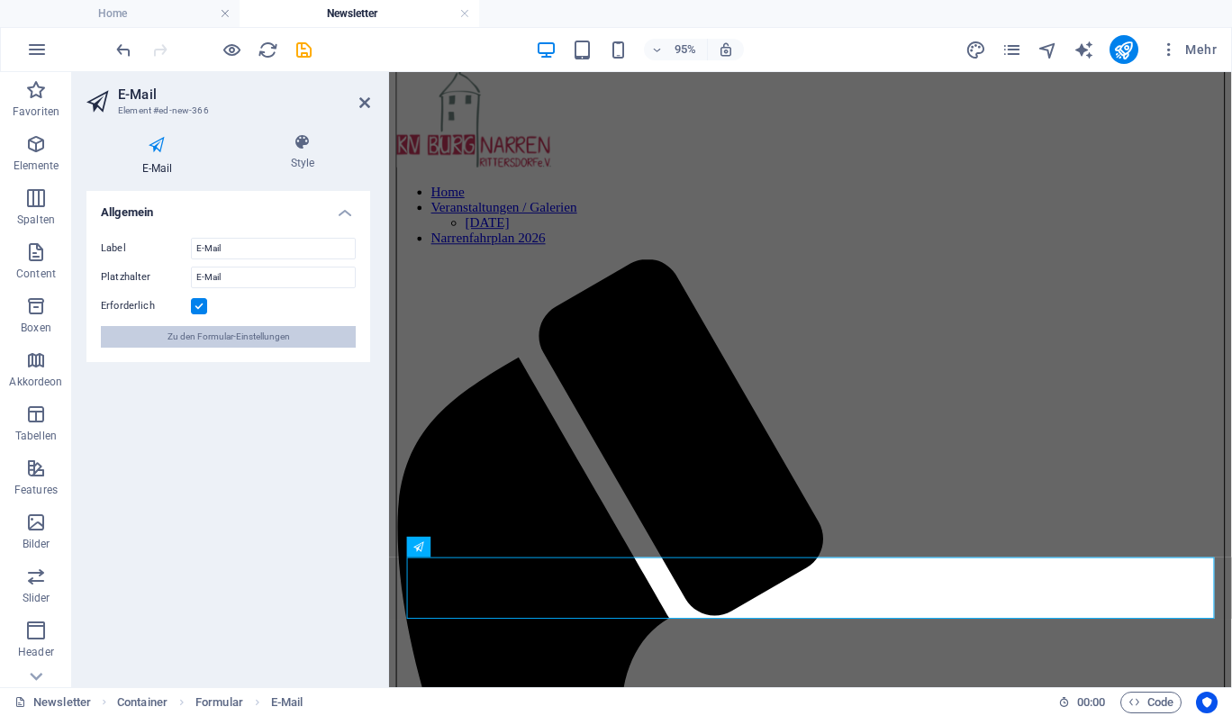
click at [249, 340] on span "Zu den Formular-Einstellungen" at bounding box center [228, 337] width 122 height 22
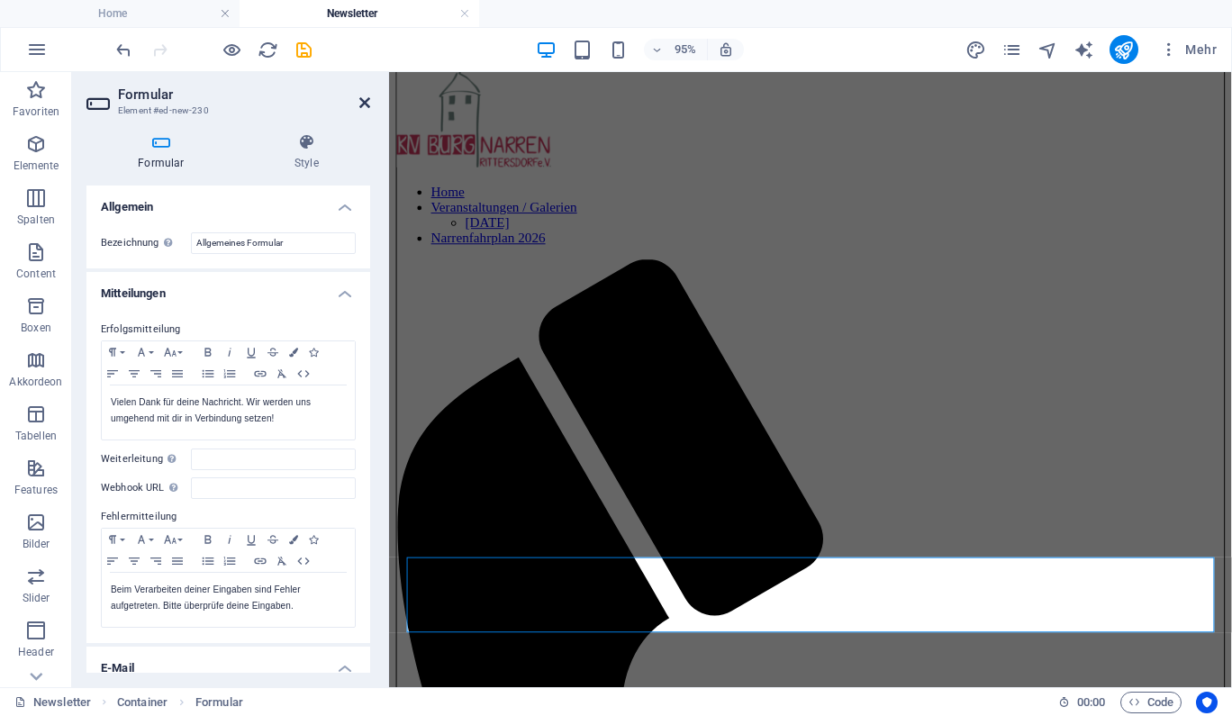
click at [365, 108] on icon at bounding box center [364, 102] width 11 height 14
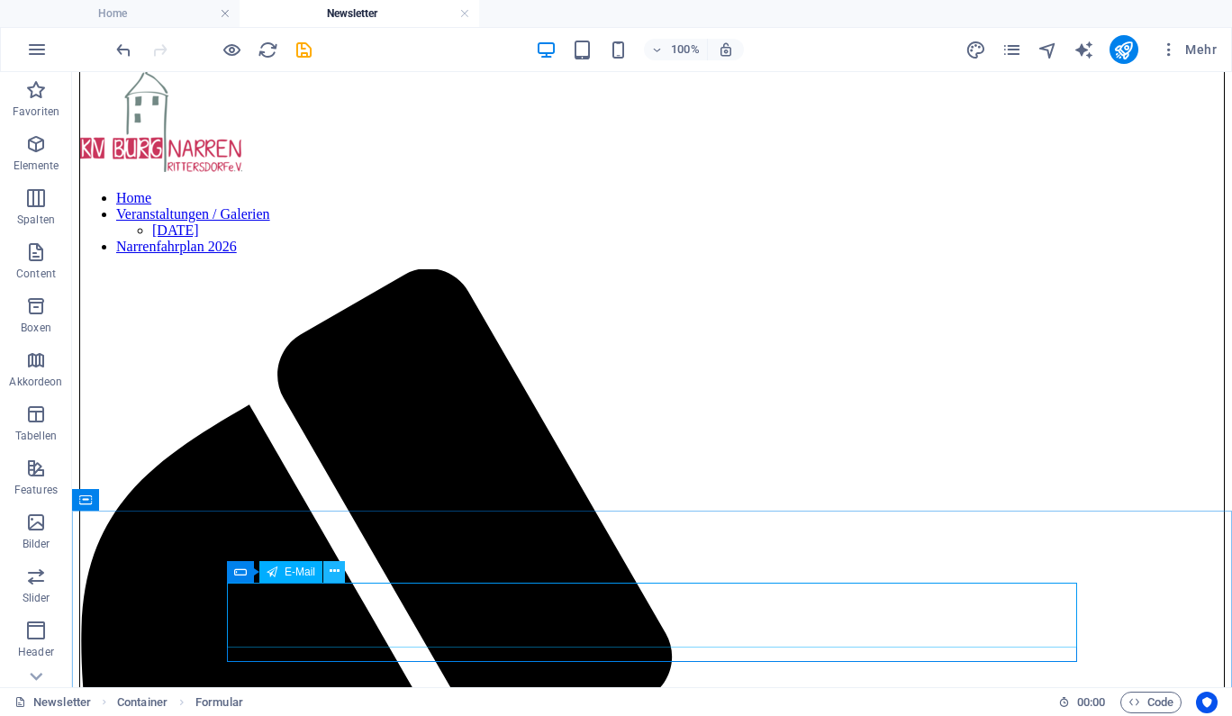
click at [333, 566] on icon at bounding box center [335, 571] width 10 height 19
click at [336, 570] on icon at bounding box center [335, 571] width 10 height 19
click at [317, 573] on icon at bounding box center [317, 571] width 10 height 19
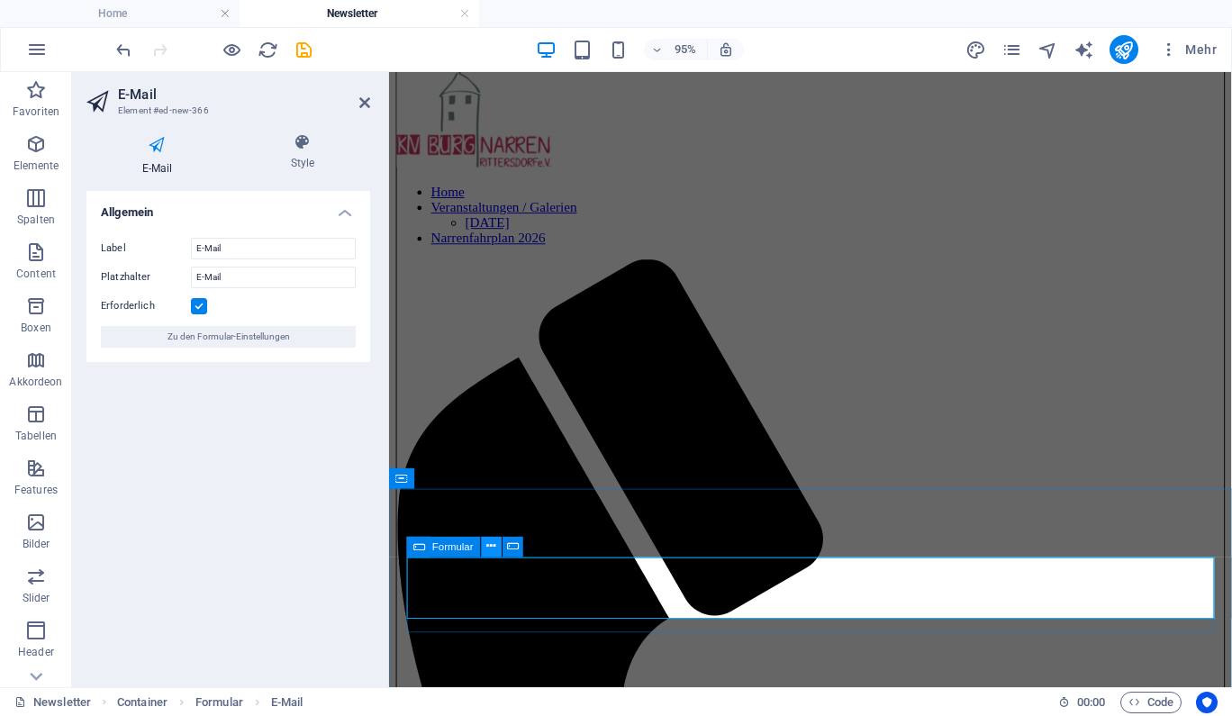
click at [493, 546] on icon at bounding box center [491, 546] width 9 height 18
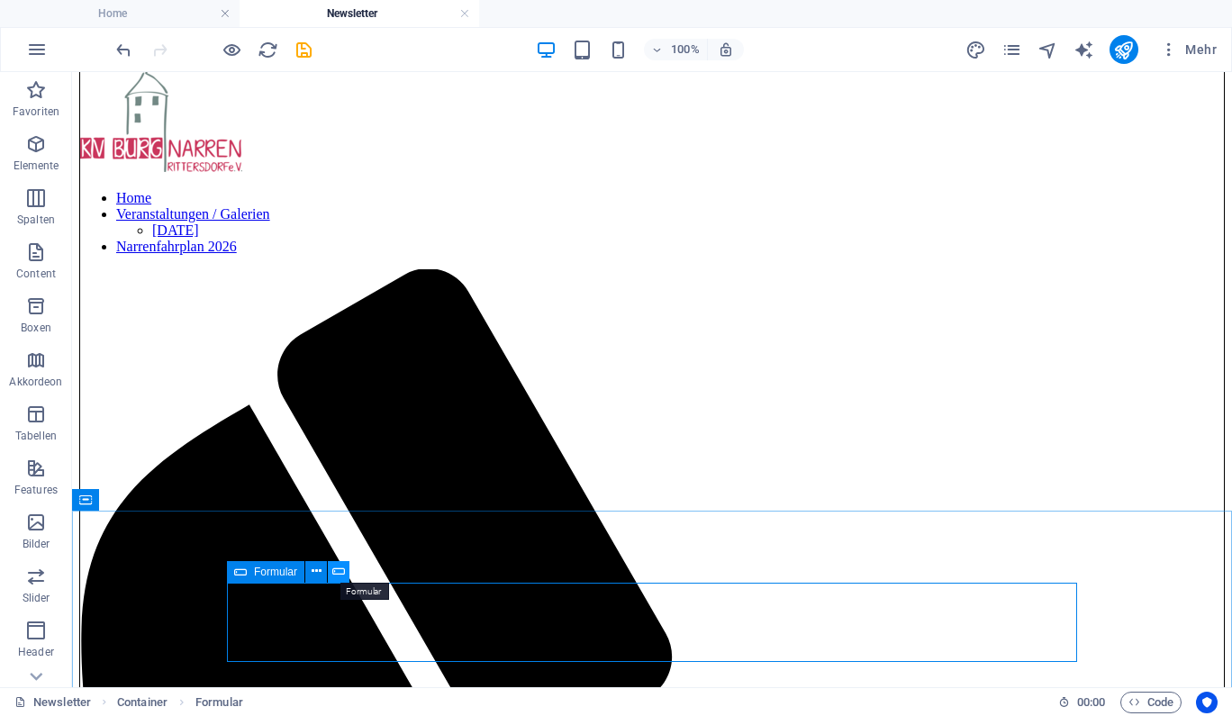
click at [347, 569] on button at bounding box center [339, 572] width 22 height 22
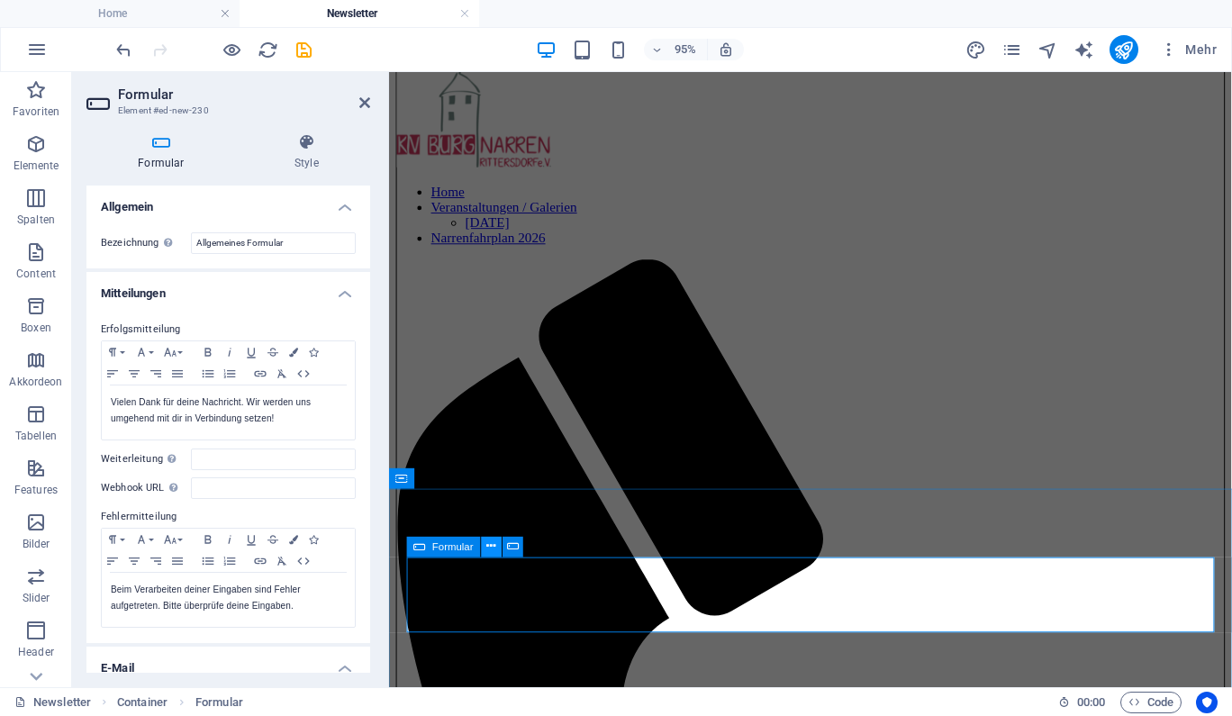
click at [494, 546] on icon at bounding box center [491, 546] width 9 height 18
click at [504, 546] on button at bounding box center [508, 546] width 21 height 21
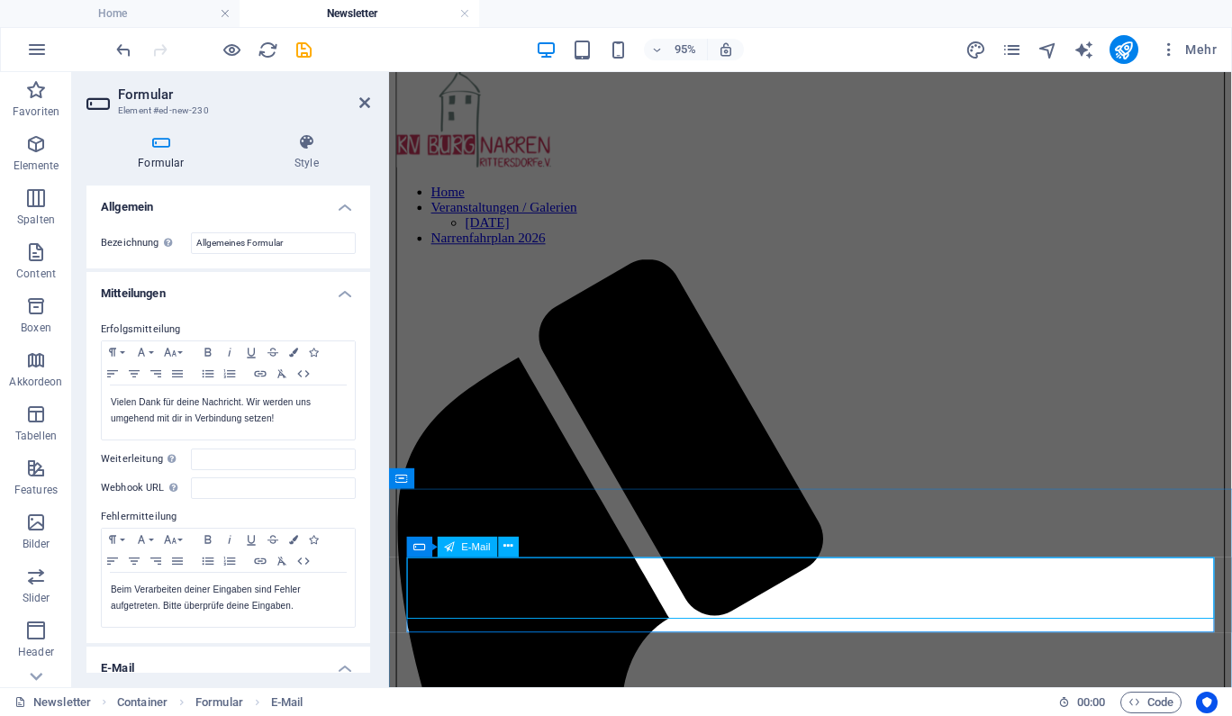
click at [507, 549] on icon at bounding box center [508, 546] width 9 height 18
click at [497, 548] on button at bounding box center [491, 546] width 21 height 21
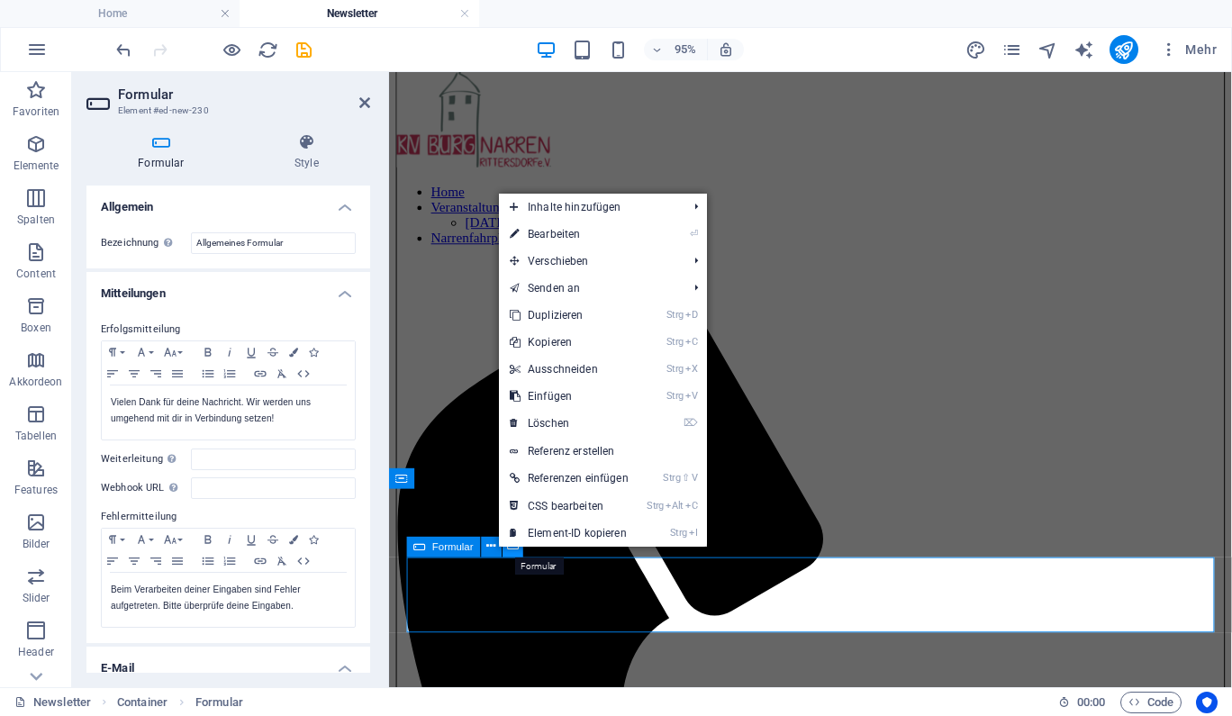
click at [509, 548] on icon at bounding box center [513, 546] width 12 height 18
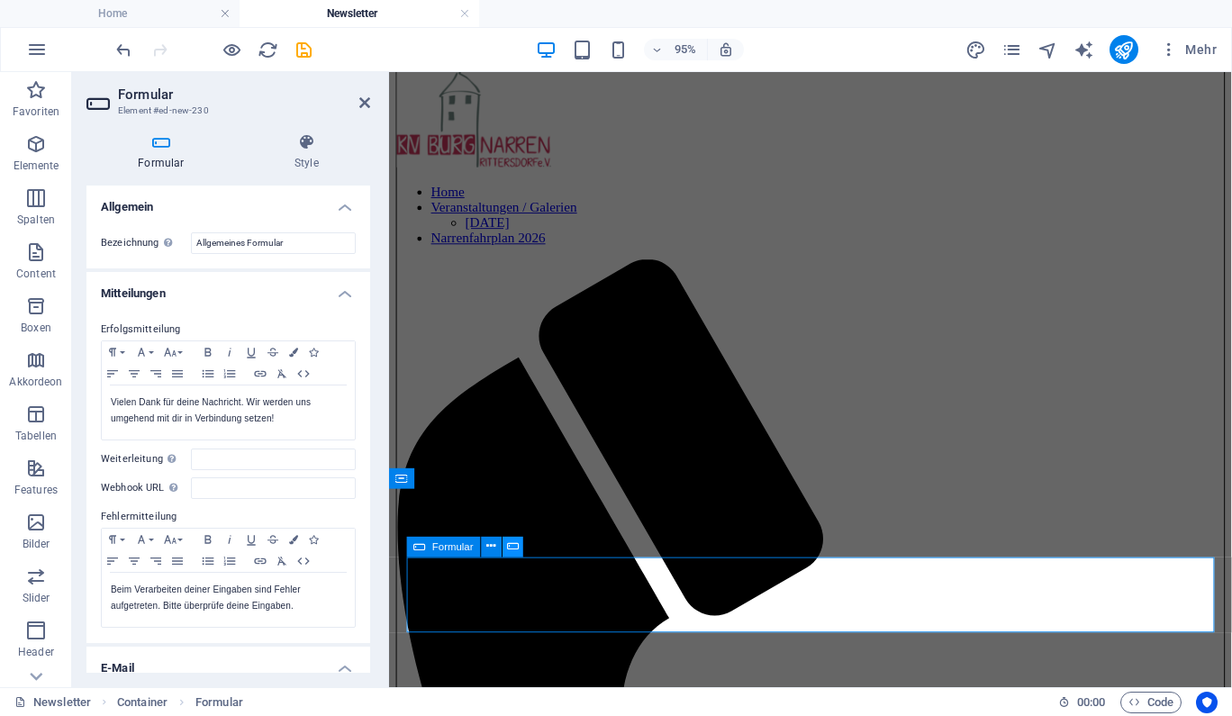
click at [519, 547] on button at bounding box center [512, 546] width 21 height 21
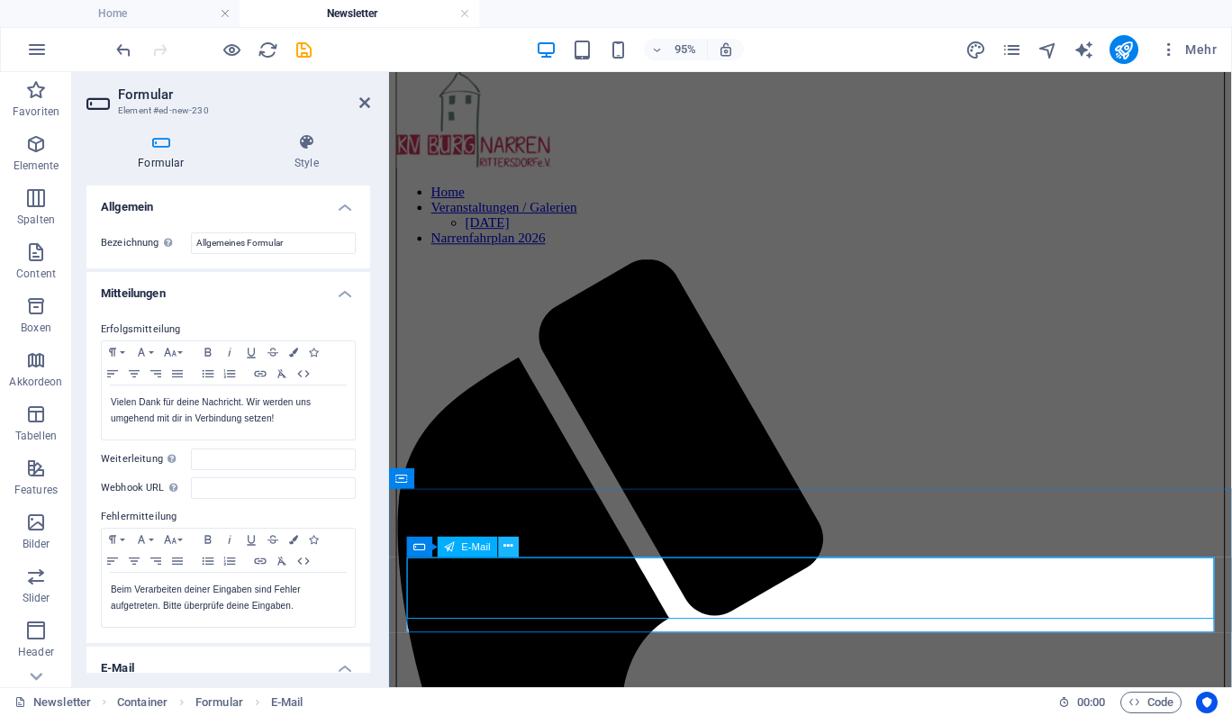
click at [510, 543] on icon at bounding box center [508, 546] width 9 height 18
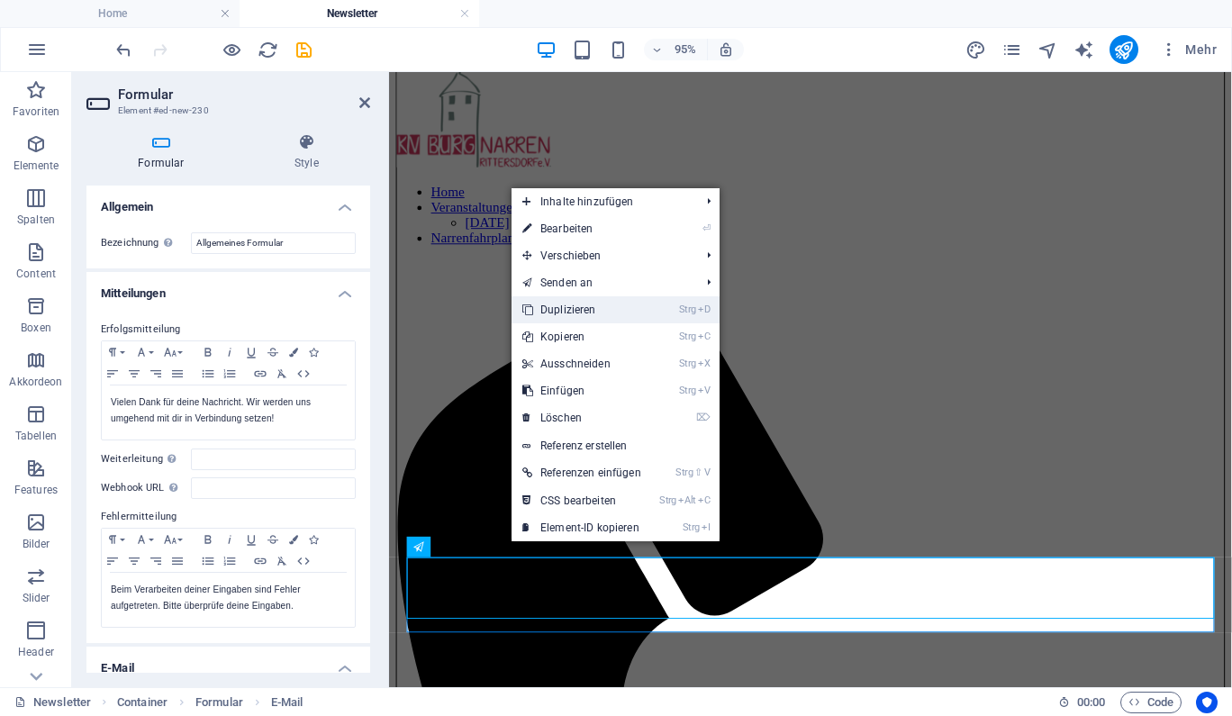
click at [596, 312] on link "Strg D Duplizieren" at bounding box center [581, 309] width 140 height 27
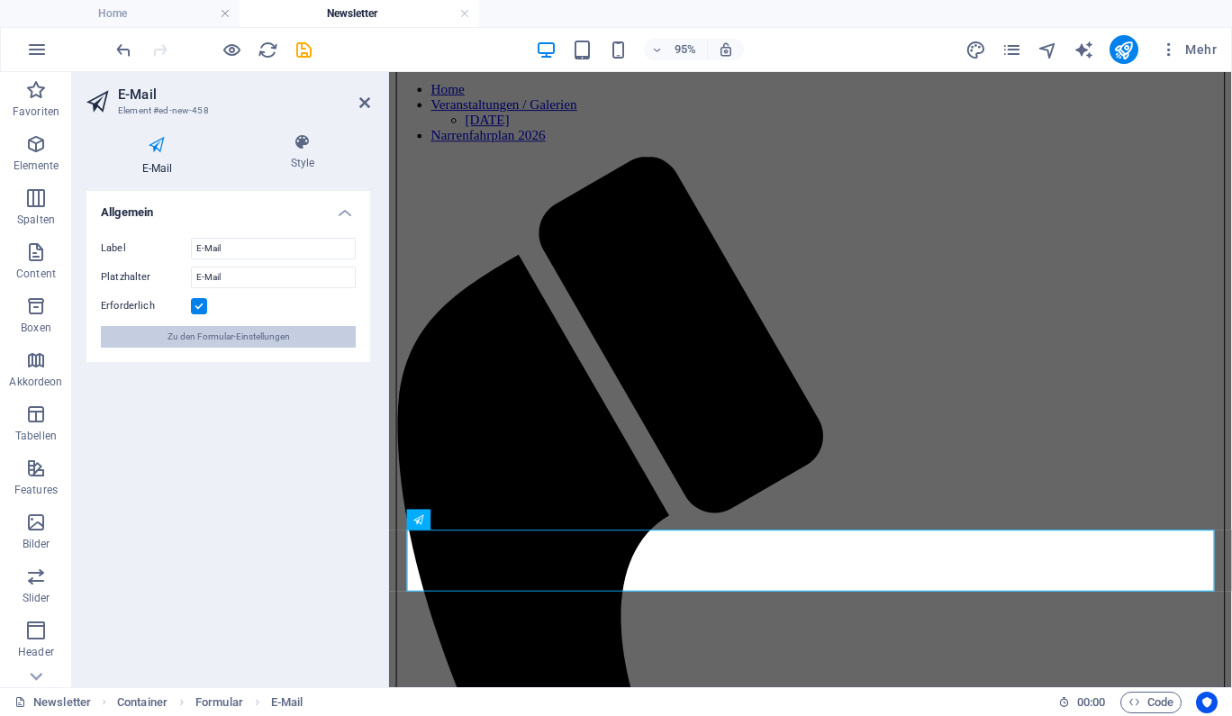
click at [249, 337] on span "Zu den Formular-Einstellungen" at bounding box center [228, 337] width 122 height 22
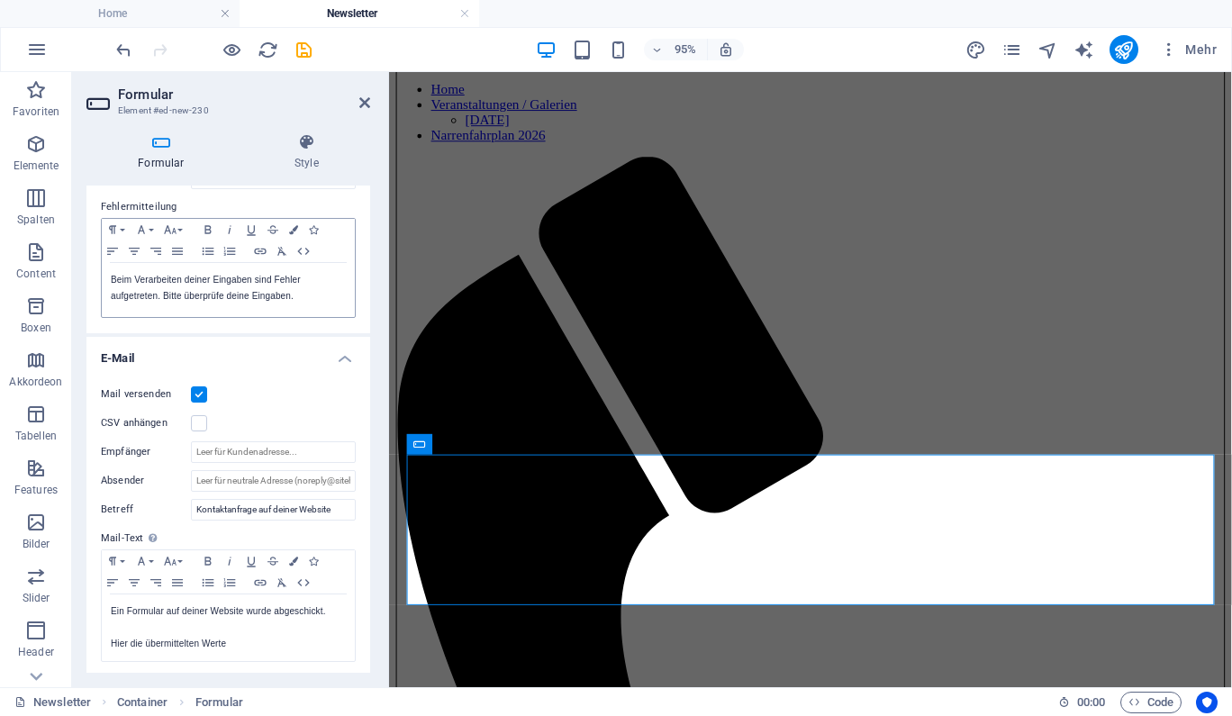
scroll to position [520, 0]
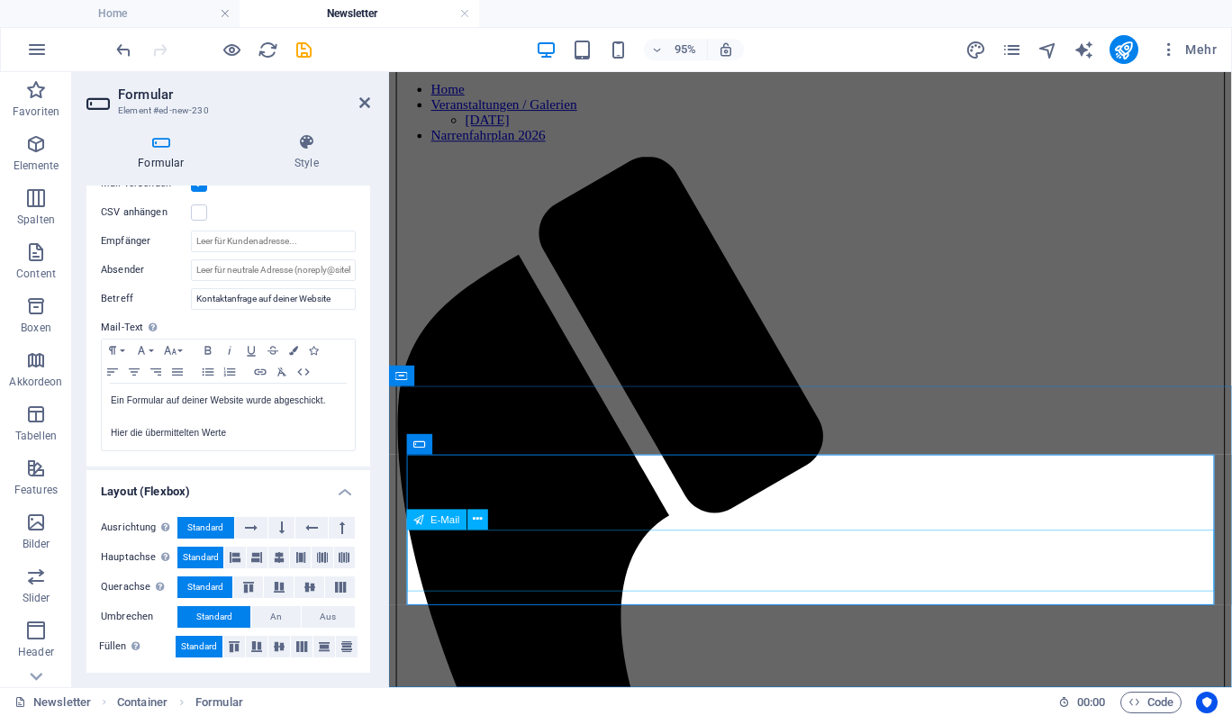
click at [478, 519] on icon at bounding box center [477, 519] width 9 height 18
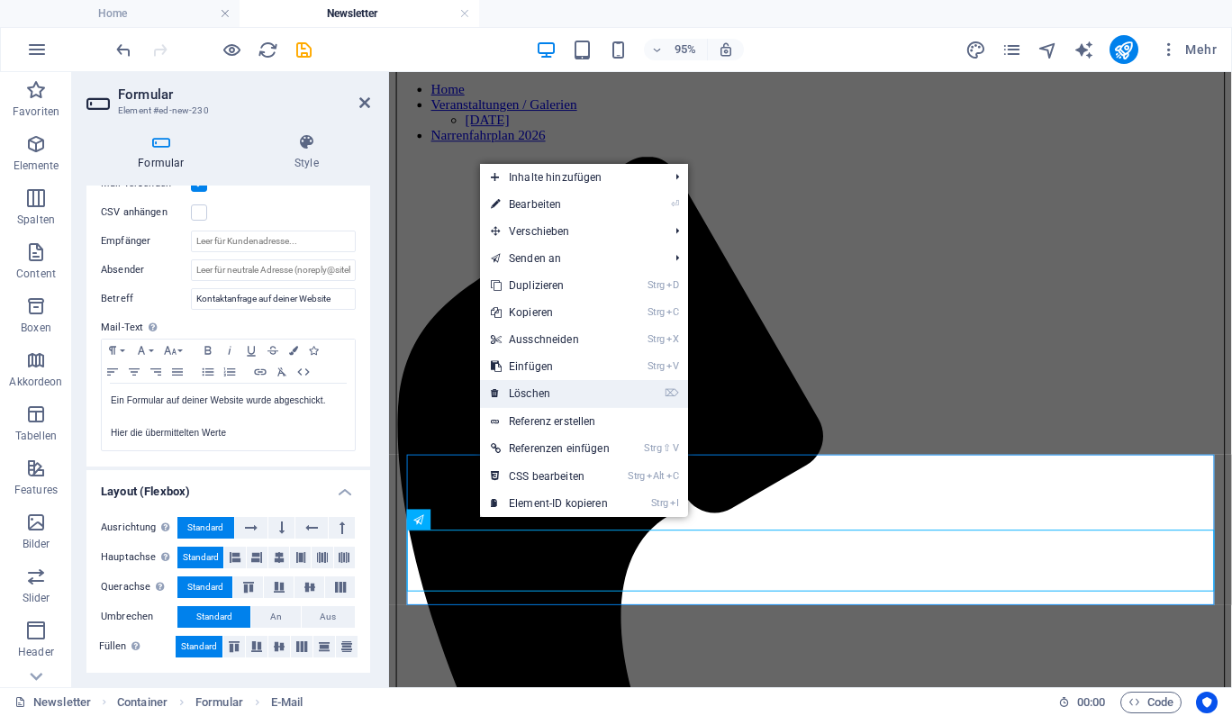
click at [569, 387] on link "⌦ Löschen" at bounding box center [550, 393] width 140 height 27
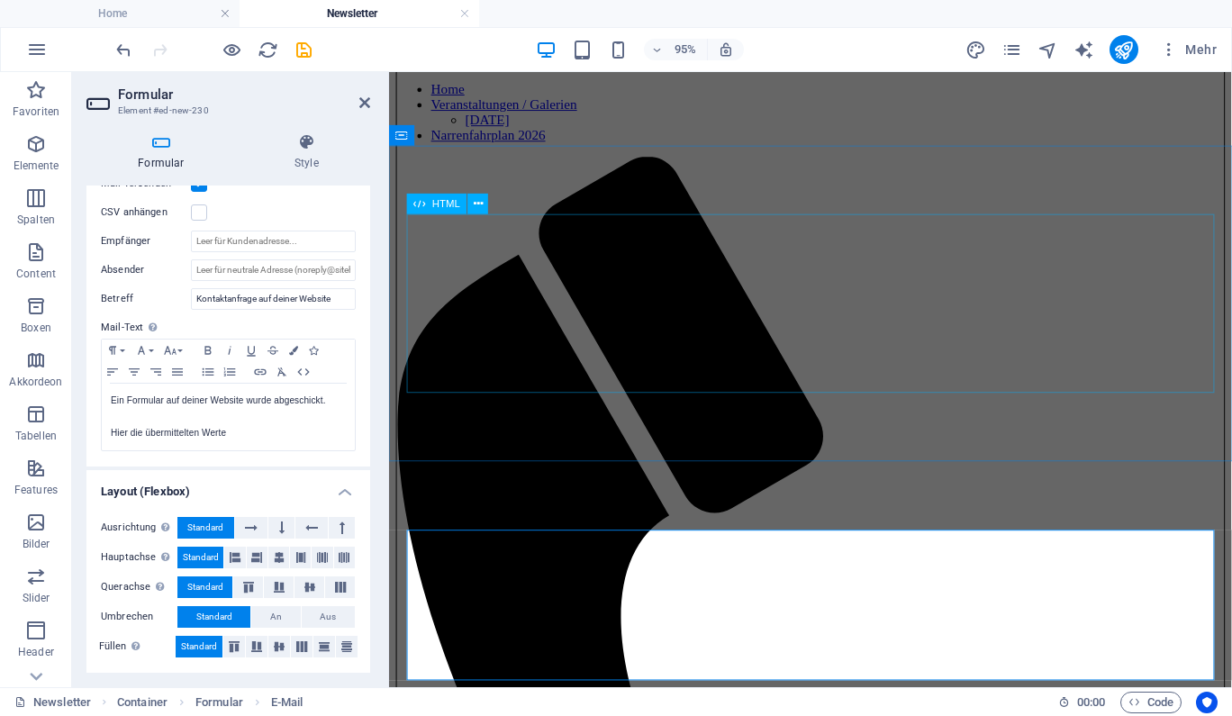
scroll to position [59, 0]
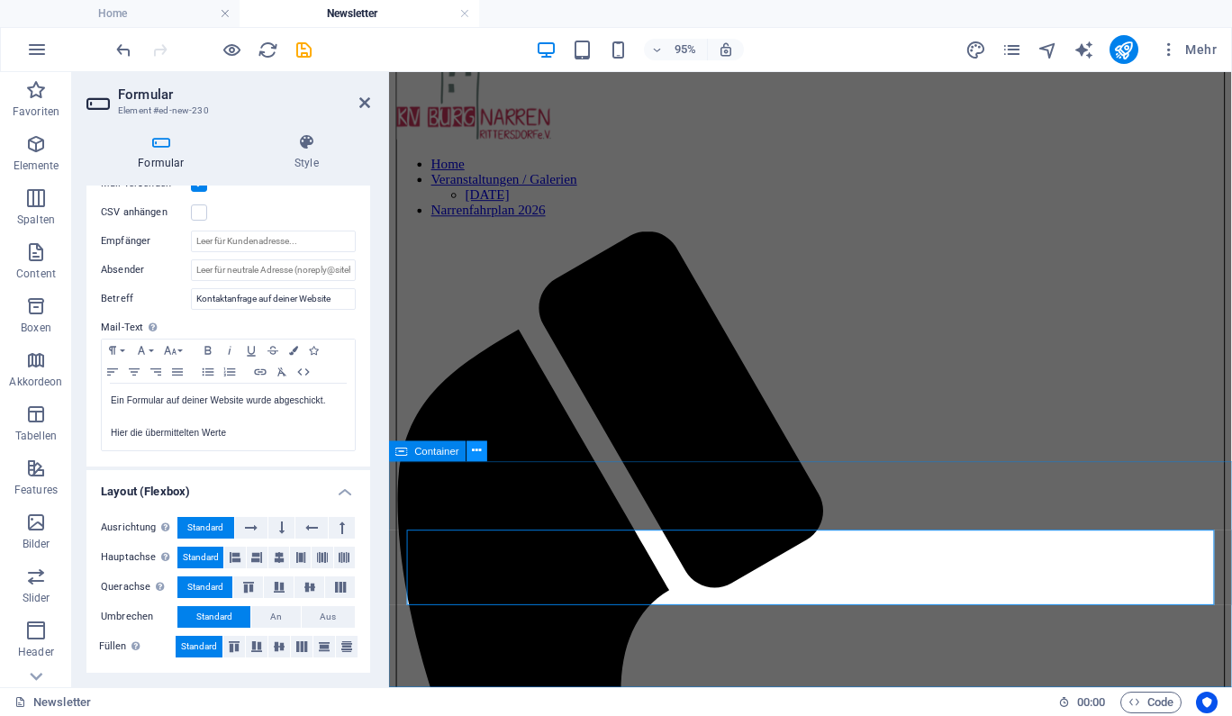
click at [477, 452] on icon at bounding box center [477, 450] width 9 height 18
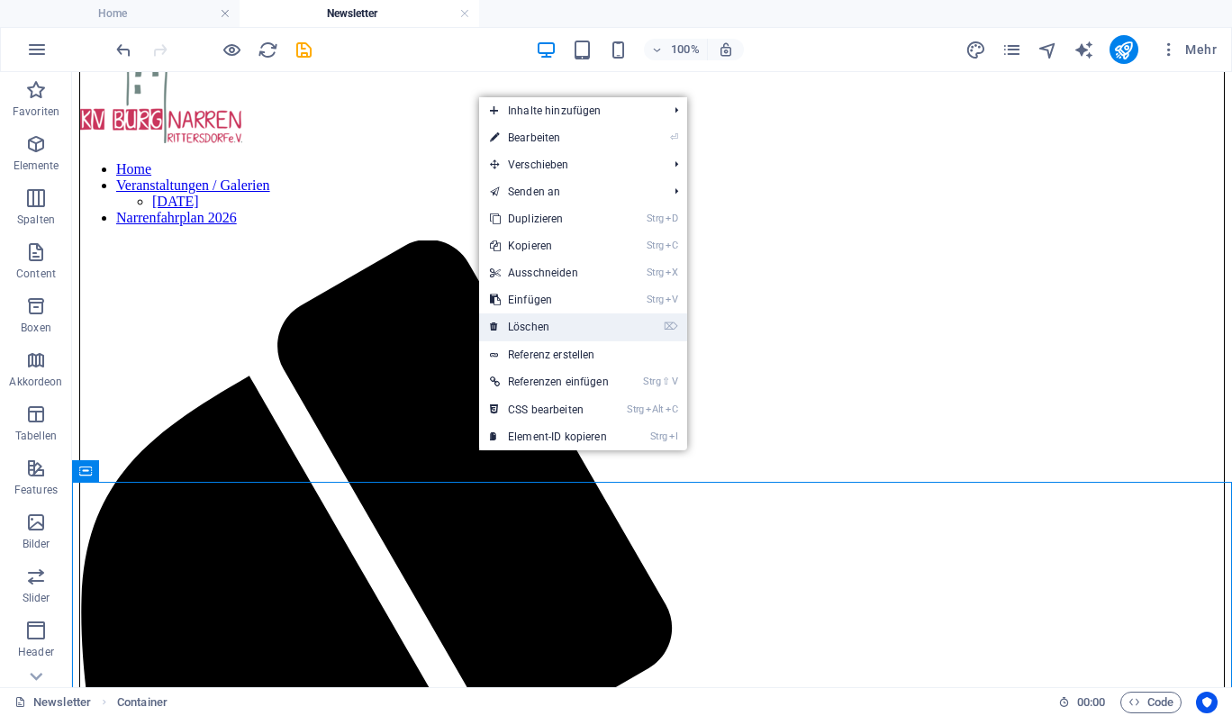
click at [559, 329] on link "⌦ Löschen" at bounding box center [549, 326] width 140 height 27
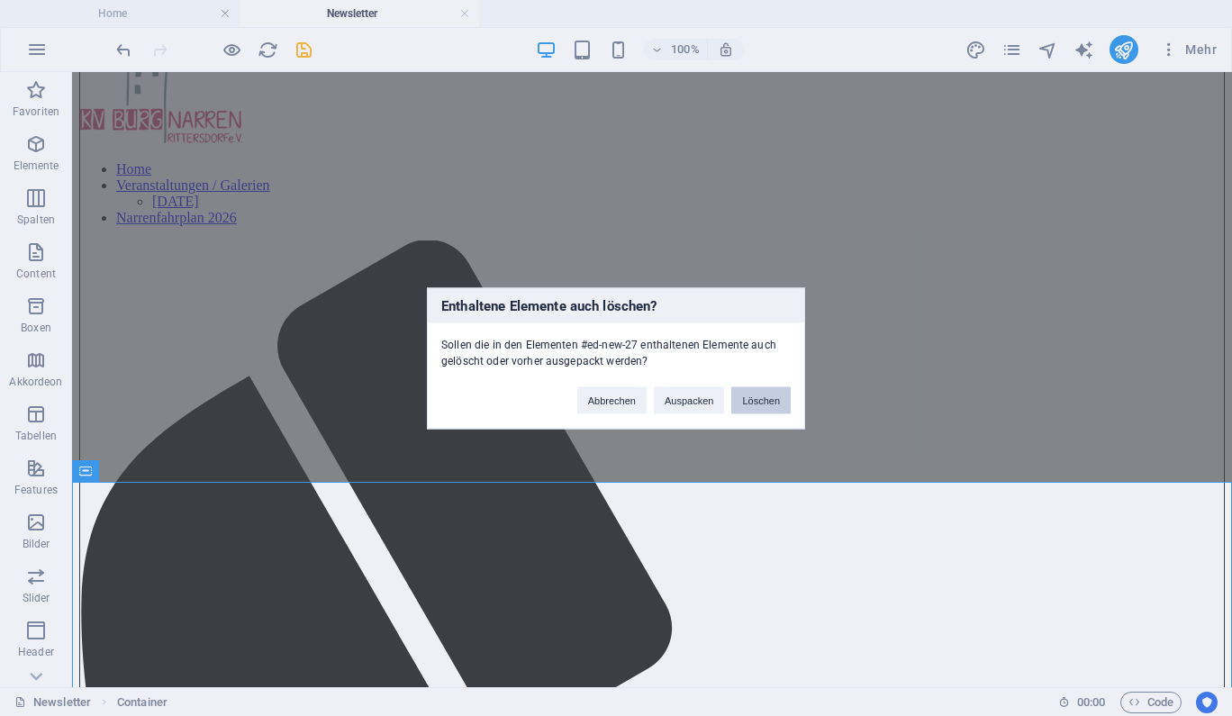
click at [768, 409] on button "Löschen" at bounding box center [760, 399] width 59 height 27
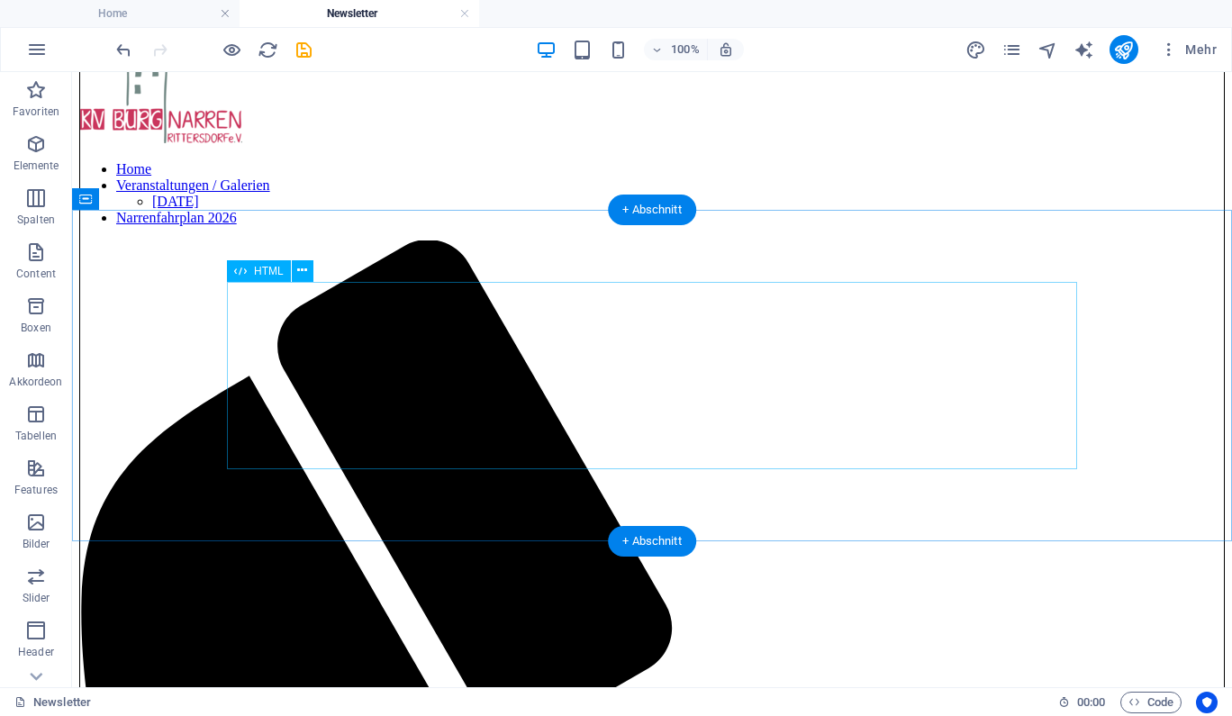
scroll to position [0, 0]
